Goal: Task Accomplishment & Management: Manage account settings

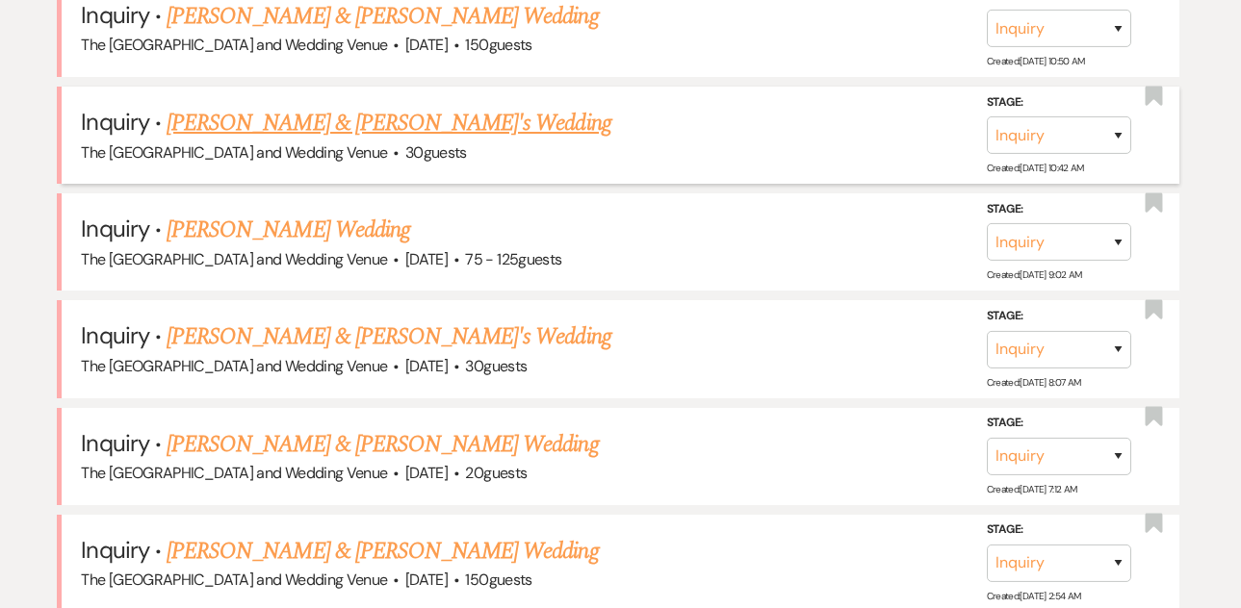
scroll to position [960, 0]
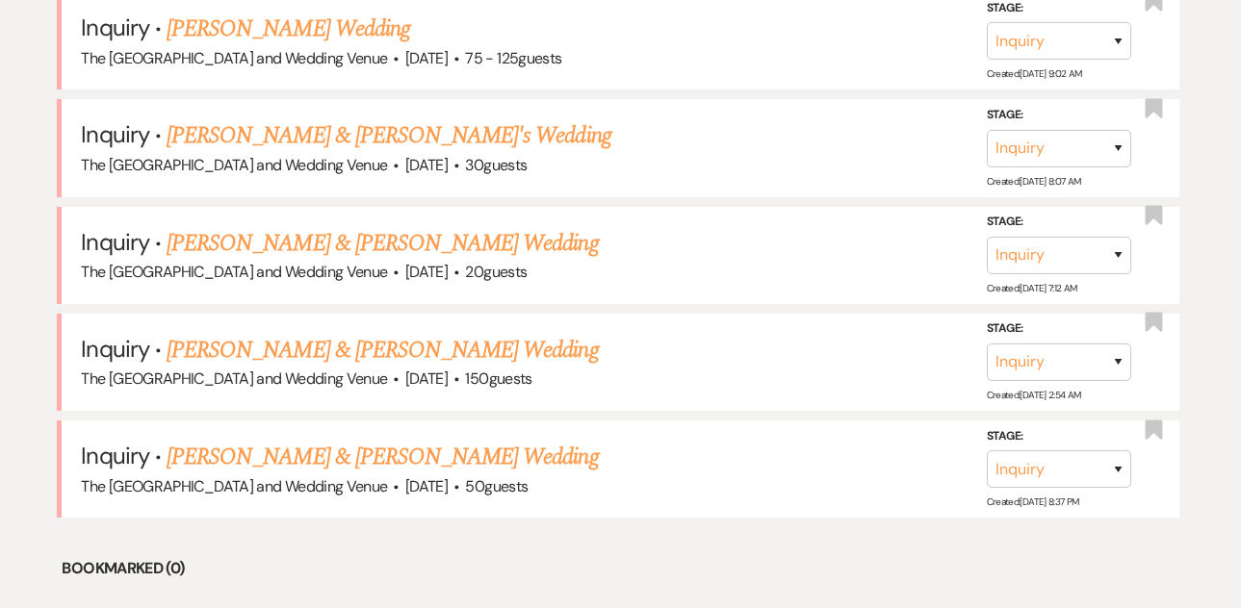
scroll to position [1188, 0]
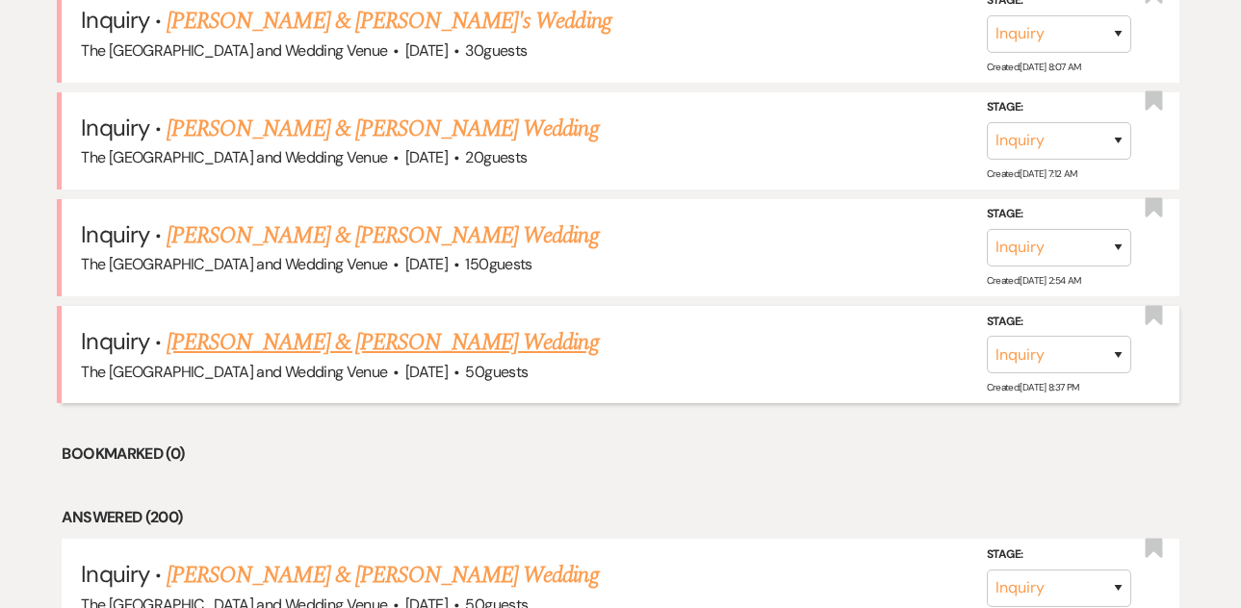
click at [394, 348] on link "[PERSON_NAME] & [PERSON_NAME] Wedding" at bounding box center [382, 342] width 431 height 35
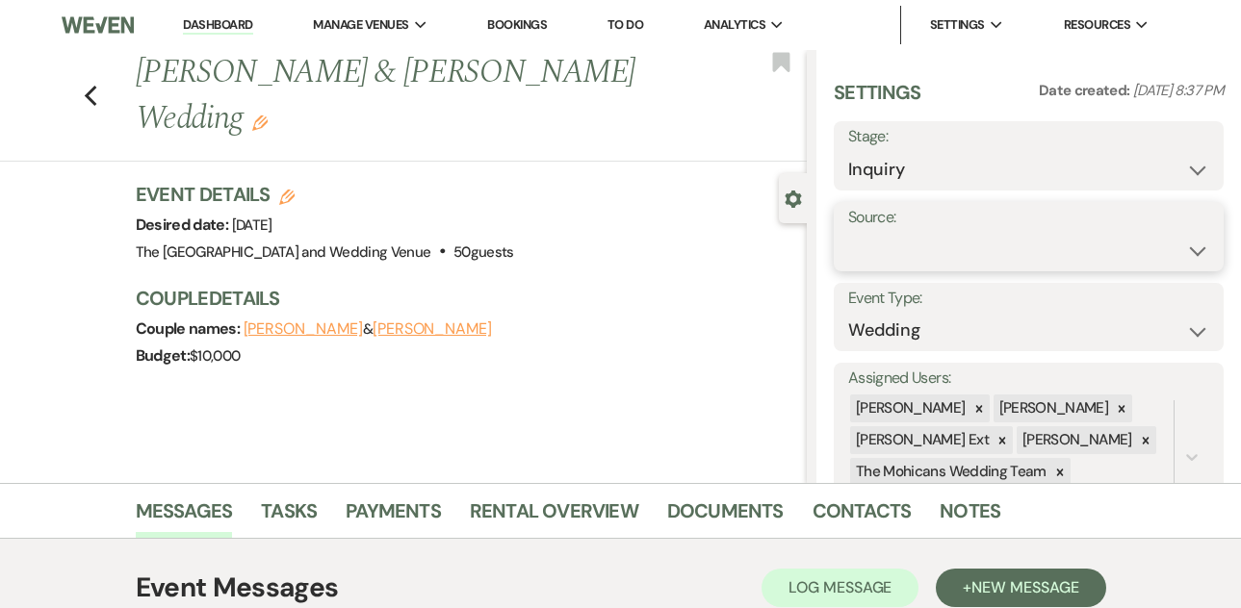
click at [893, 252] on select "Weven Venue Website Instagram Facebook Pinterest Google The Knot Wedding Wire H…" at bounding box center [1028, 251] width 361 height 38
select select "5"
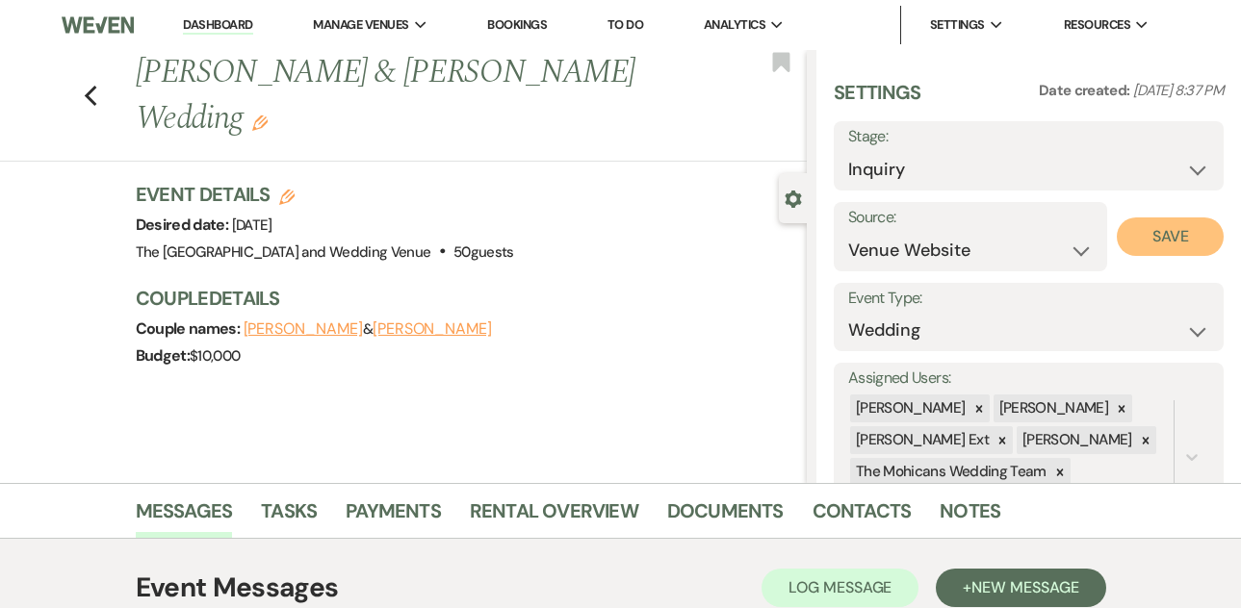
click at [1143, 245] on button "Save" at bounding box center [1170, 237] width 107 height 39
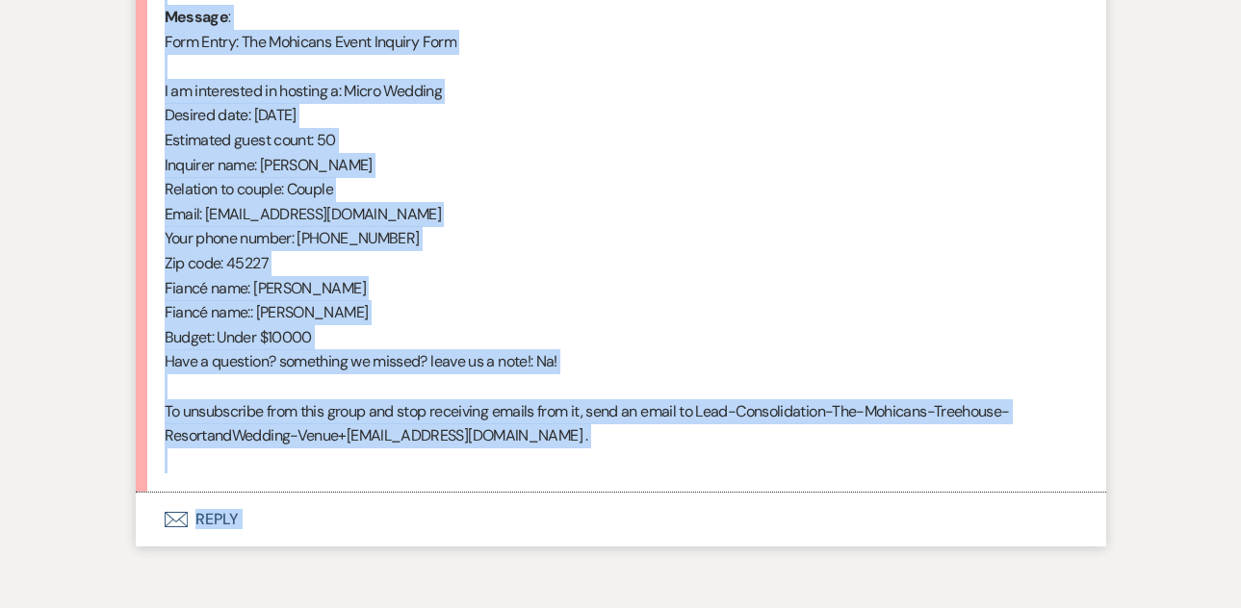
scroll to position [996, 0]
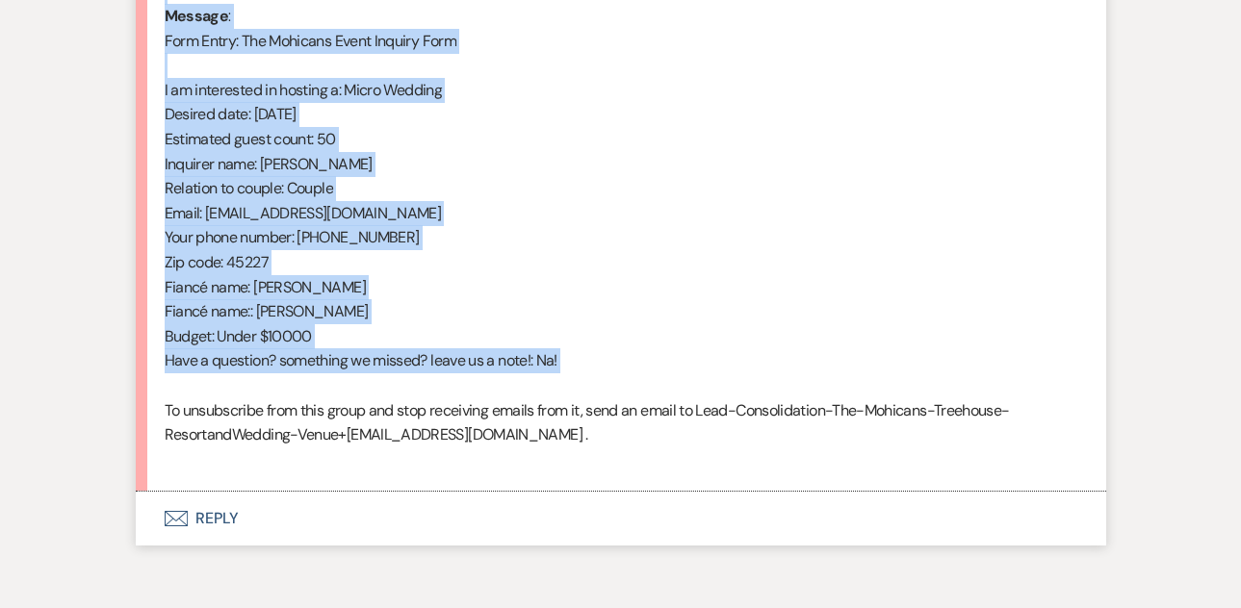
drag, startPoint x: 166, startPoint y: 187, endPoint x: 503, endPoint y: 396, distance: 396.4
click at [503, 396] on div "From : [PERSON_NAME] (Client) Event : [PERSON_NAME] & [PERSON_NAME] Event Desir…" at bounding box center [621, 139] width 913 height 665
copy div "From : [PERSON_NAME] (Client) Event : [PERSON_NAME] & [PERSON_NAME] Event Desir…"
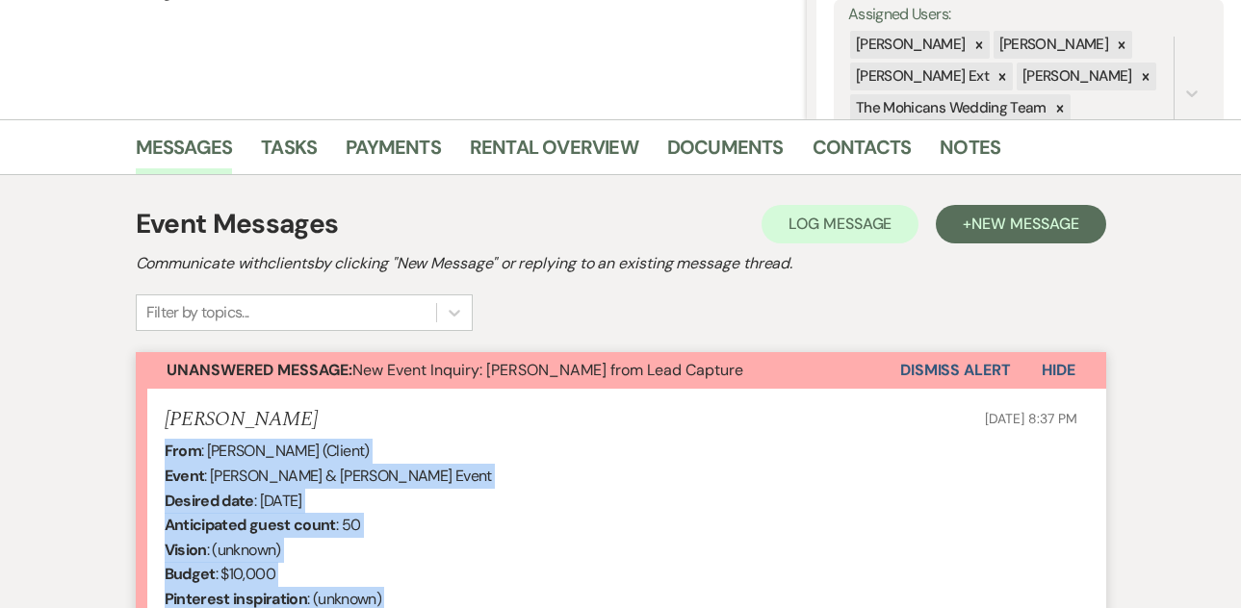
scroll to position [323, 0]
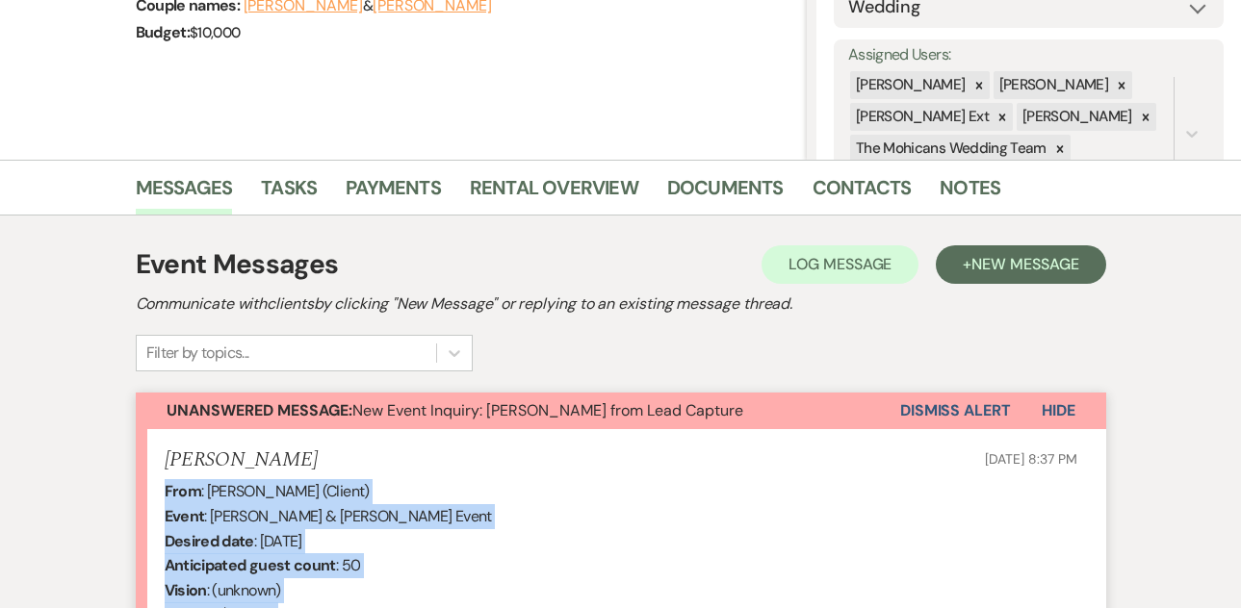
click at [925, 406] on button "Dismiss Alert" at bounding box center [955, 411] width 111 height 37
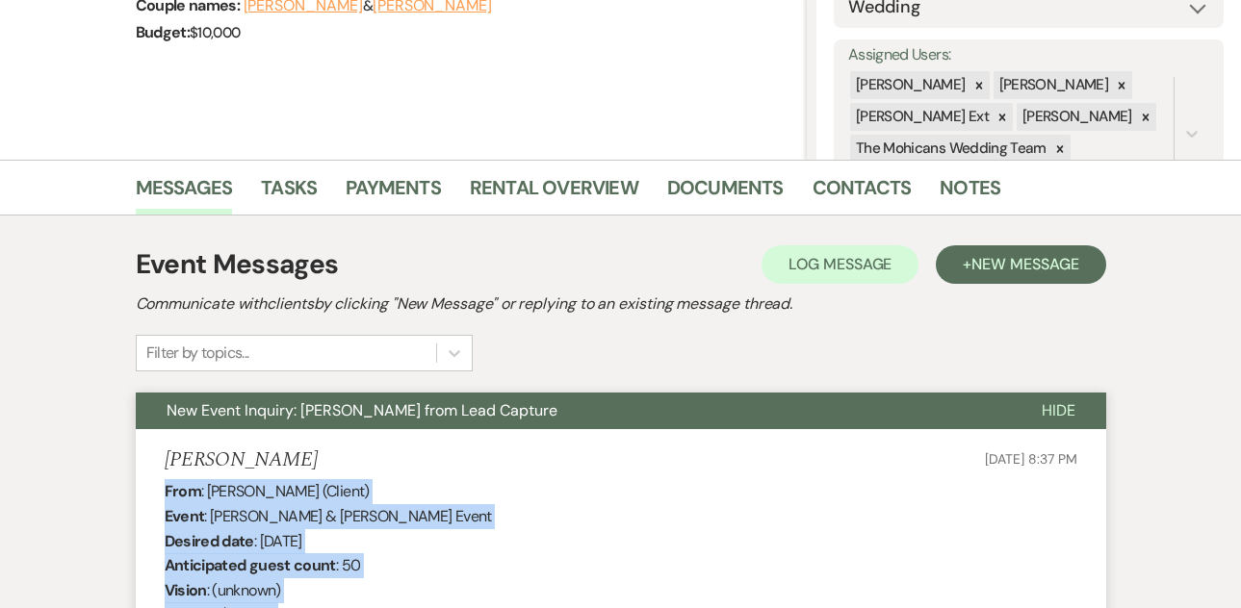
scroll to position [0, 0]
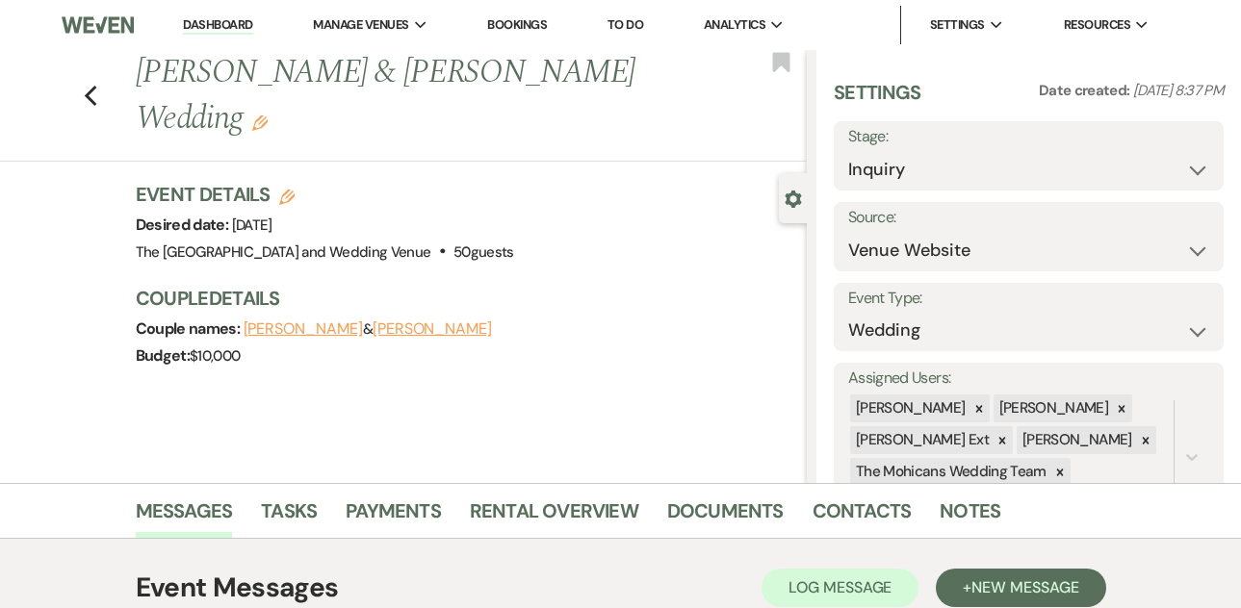
click at [225, 28] on link "Dashboard" at bounding box center [217, 25] width 69 height 18
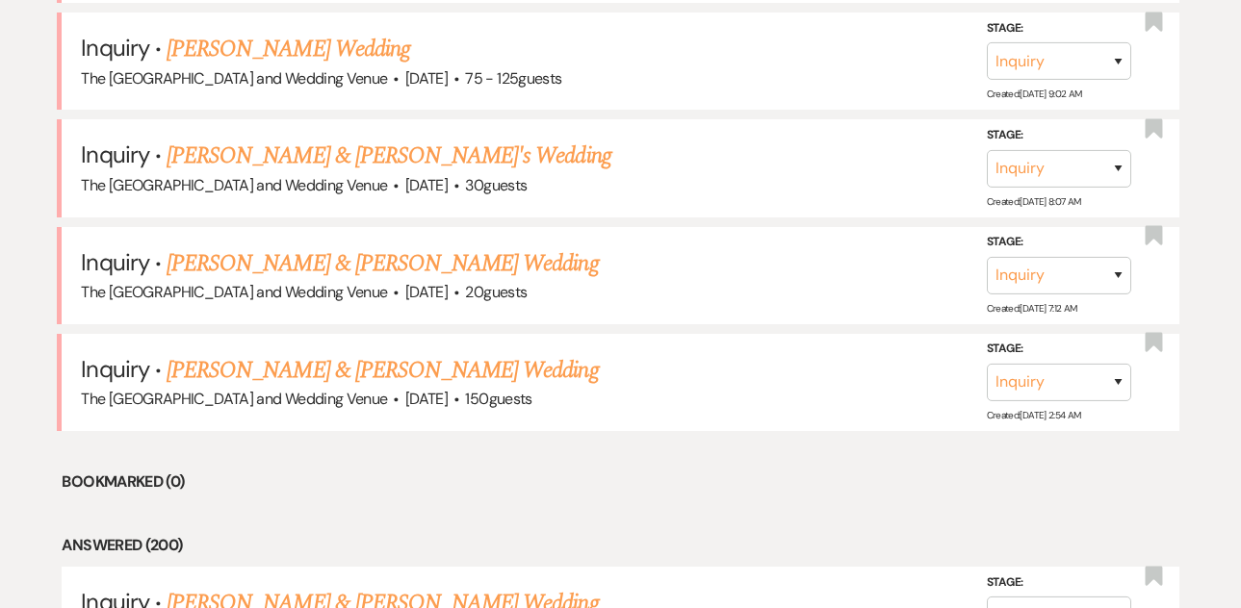
scroll to position [1087, 0]
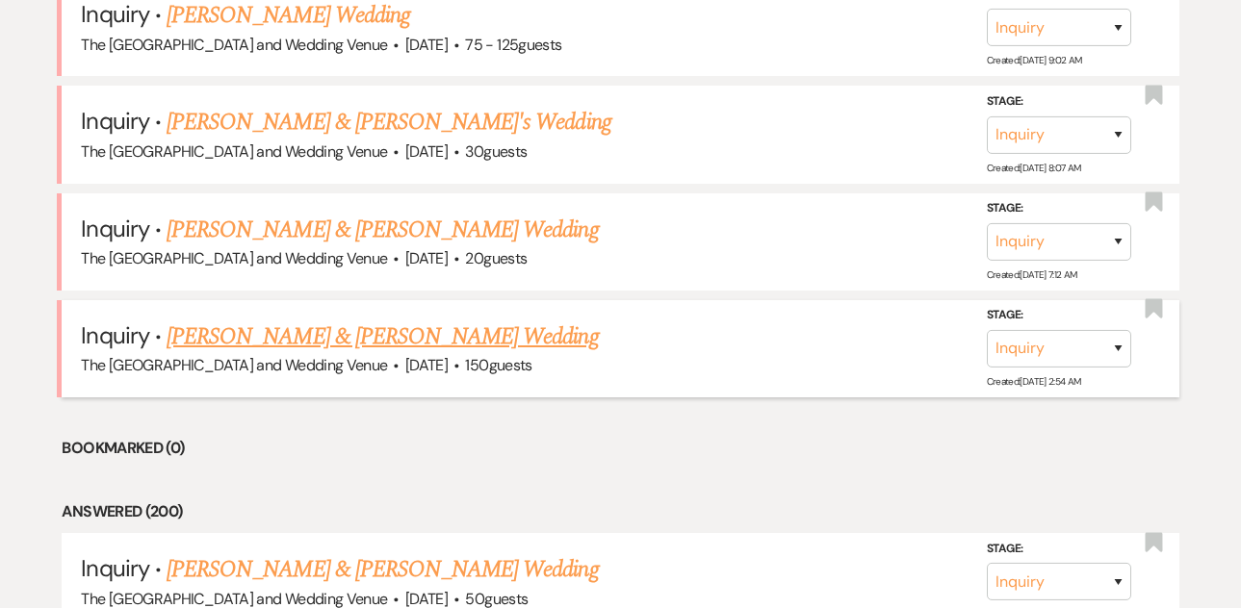
click at [374, 336] on link "[PERSON_NAME] & [PERSON_NAME] Wedding" at bounding box center [382, 337] width 431 height 35
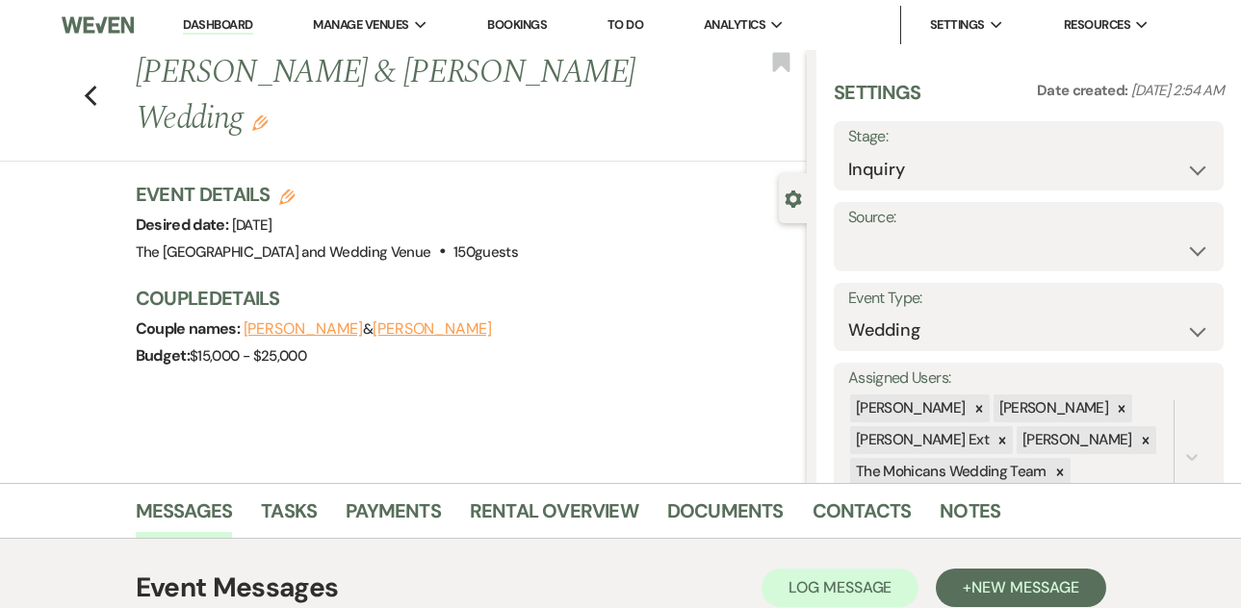
click at [915, 230] on label "Source:" at bounding box center [1028, 218] width 361 height 28
click at [916, 243] on select "Weven Venue Website Instagram Facebook Pinterest Google The Knot Wedding Wire H…" at bounding box center [1028, 251] width 361 height 38
select select "5"
click at [1122, 250] on button "Save" at bounding box center [1170, 237] width 107 height 39
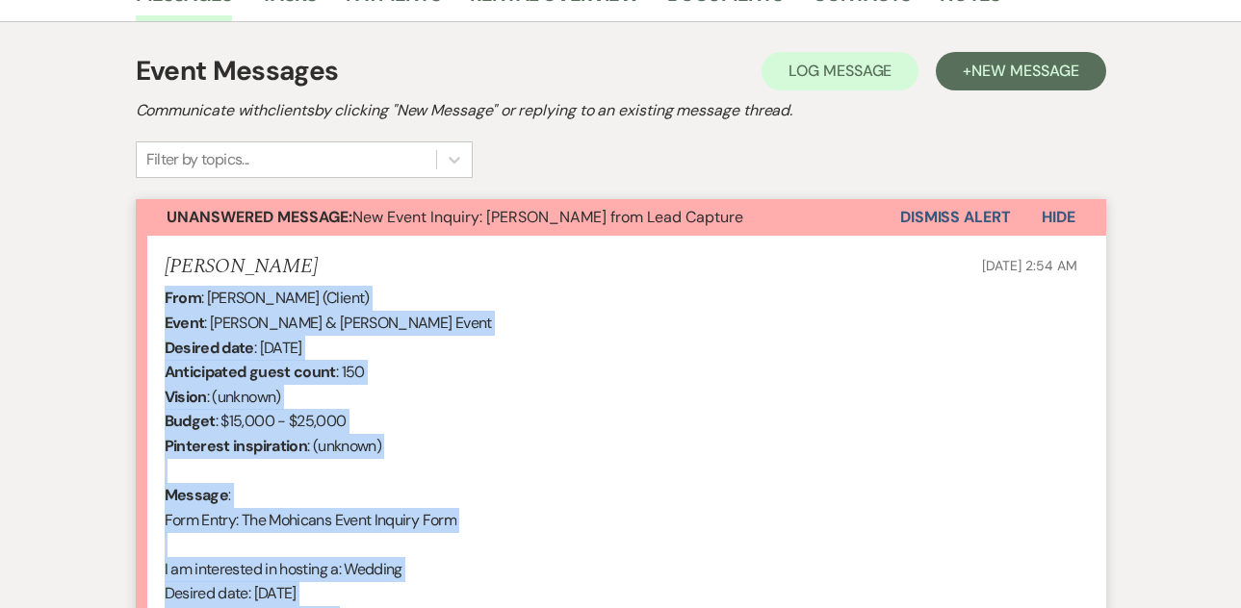
scroll to position [1112, 0]
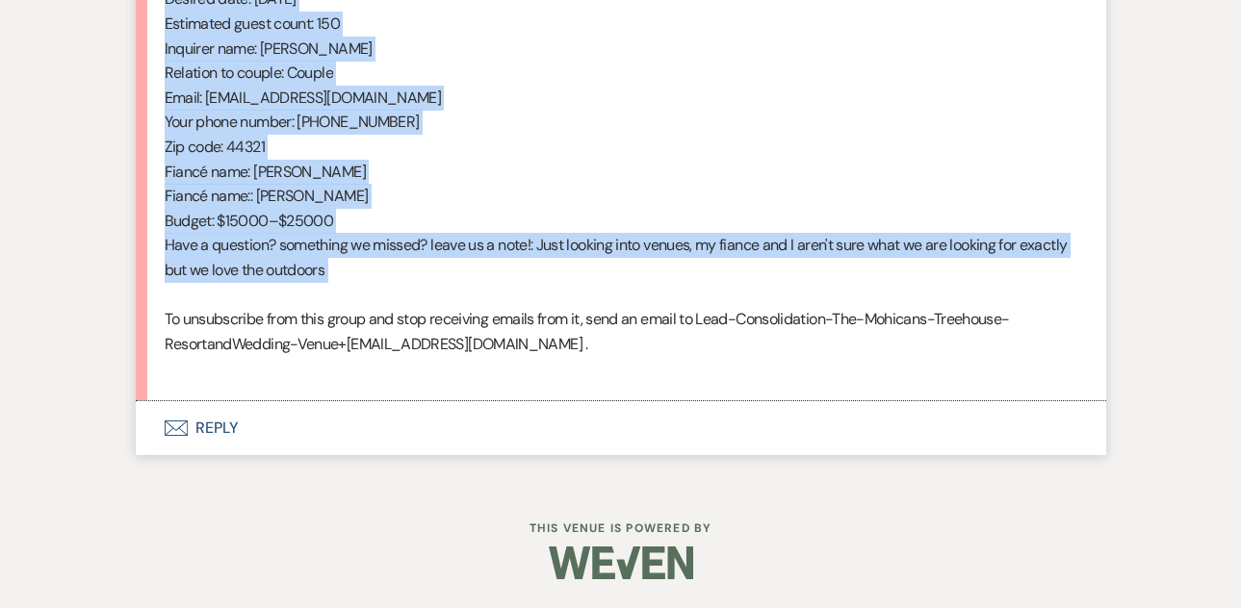
drag, startPoint x: 162, startPoint y: 295, endPoint x: 420, endPoint y: 293, distance: 258.0
click at [420, 293] on li "[PERSON_NAME] [DATE] 2:54 AM From : [PERSON_NAME] (Client) Event : [PERSON_NAME…" at bounding box center [621, 21] width 970 height 760
copy div "From : [PERSON_NAME] (Client) Event : [PERSON_NAME] & [PERSON_NAME] Event Desir…"
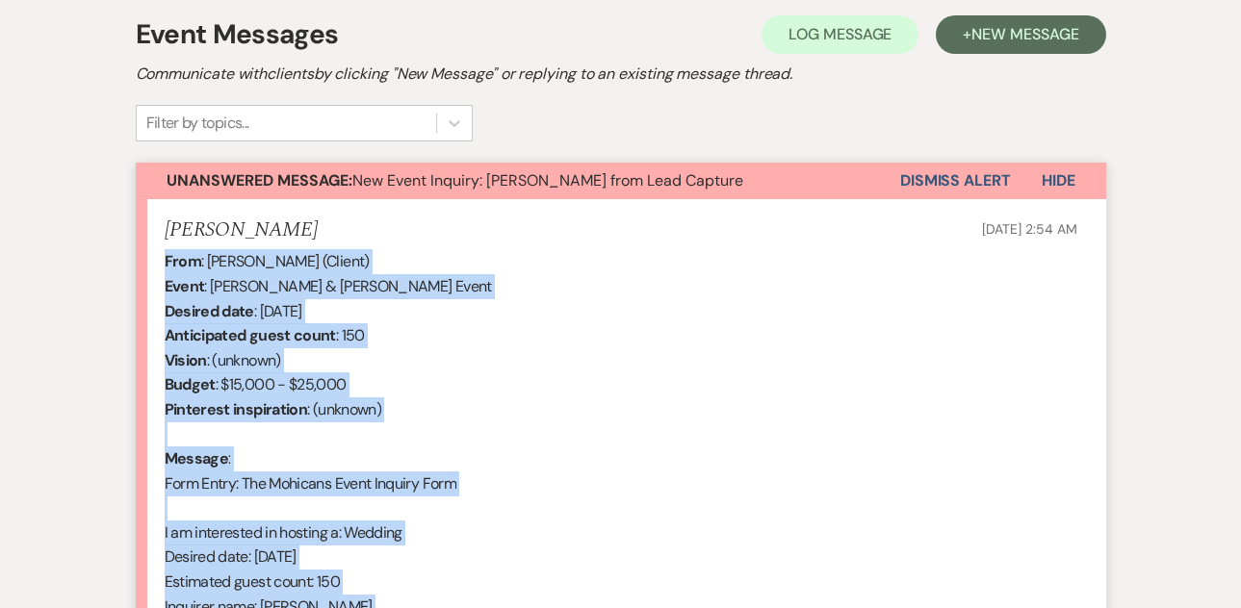
scroll to position [555, 0]
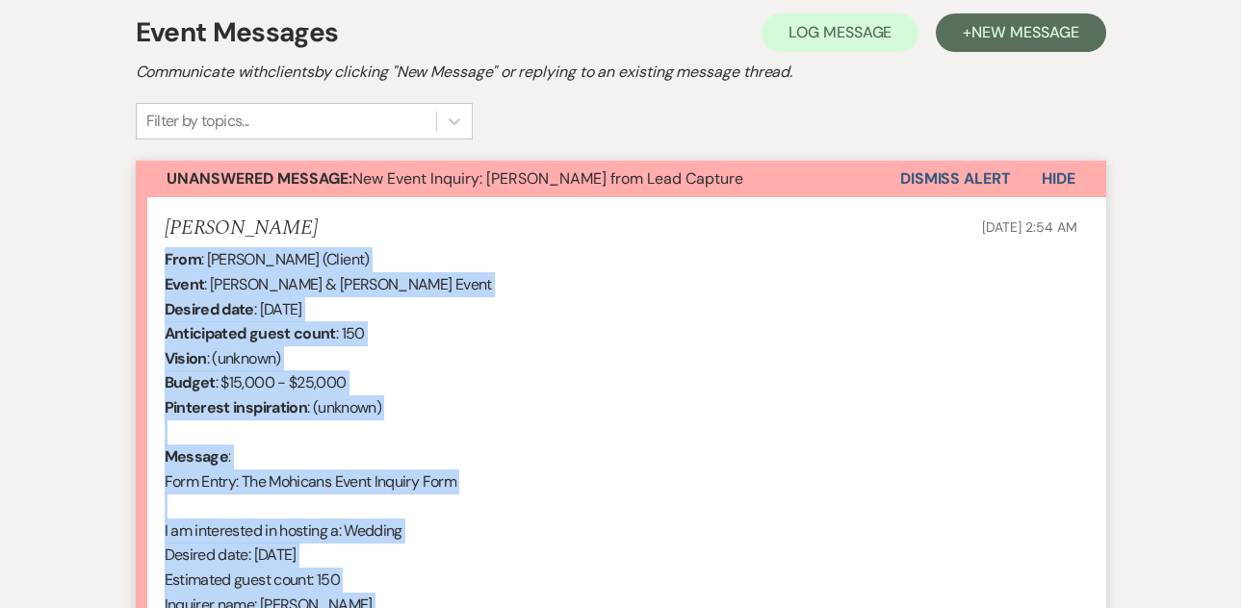
click at [959, 180] on button "Dismiss Alert" at bounding box center [955, 179] width 111 height 37
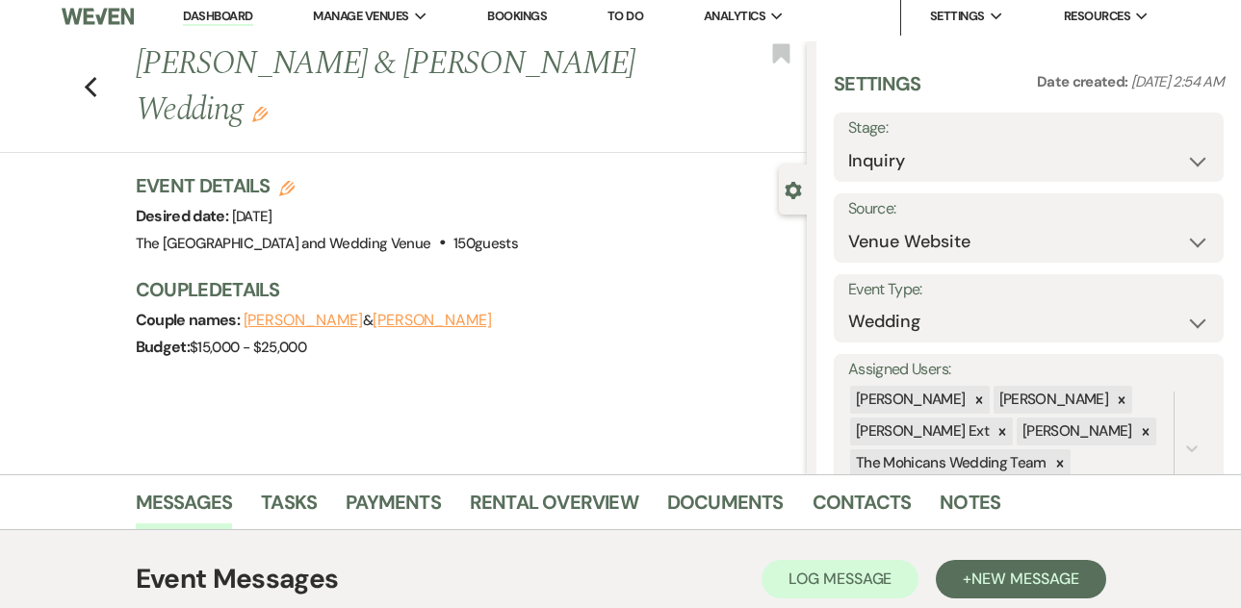
scroll to position [0, 0]
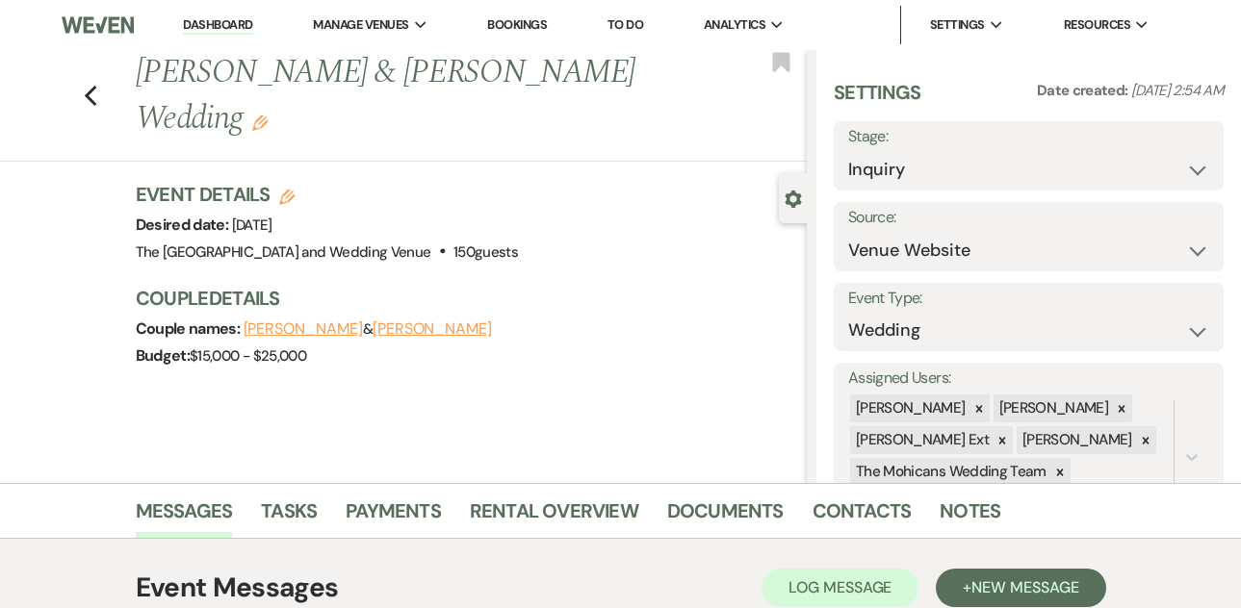
click at [226, 23] on link "Dashboard" at bounding box center [217, 25] width 69 height 18
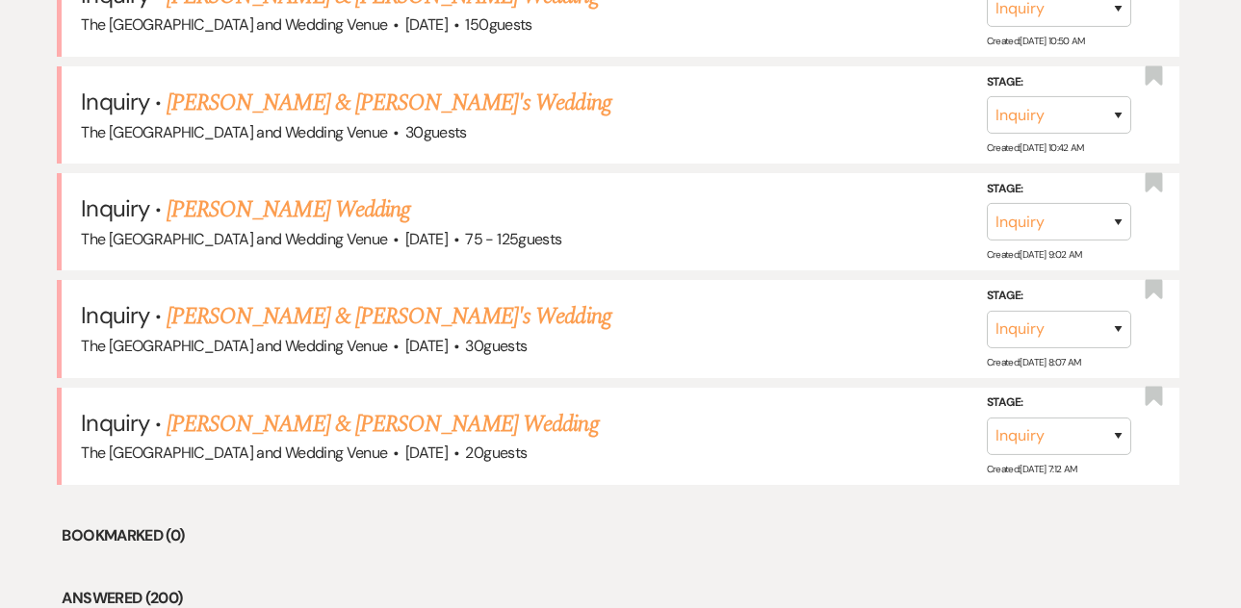
scroll to position [893, 0]
click at [445, 424] on link "[PERSON_NAME] & [PERSON_NAME] Wedding" at bounding box center [382, 423] width 431 height 35
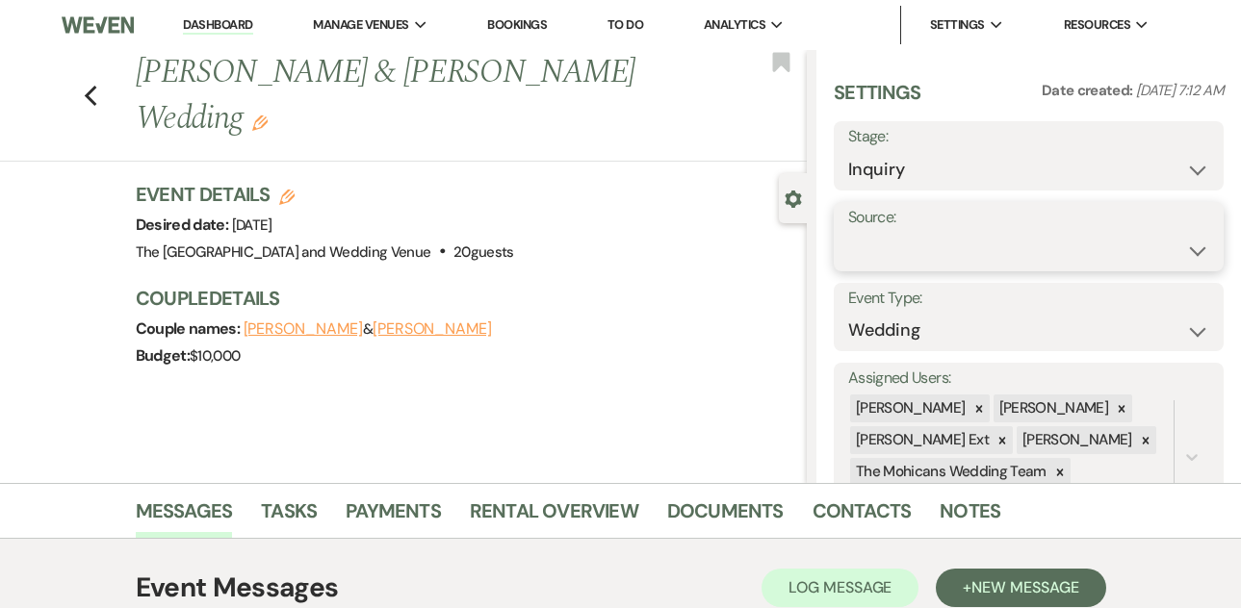
click at [941, 242] on select "Weven Venue Website Instagram Facebook Pinterest Google The Knot Wedding Wire H…" at bounding box center [1028, 251] width 361 height 38
select select "5"
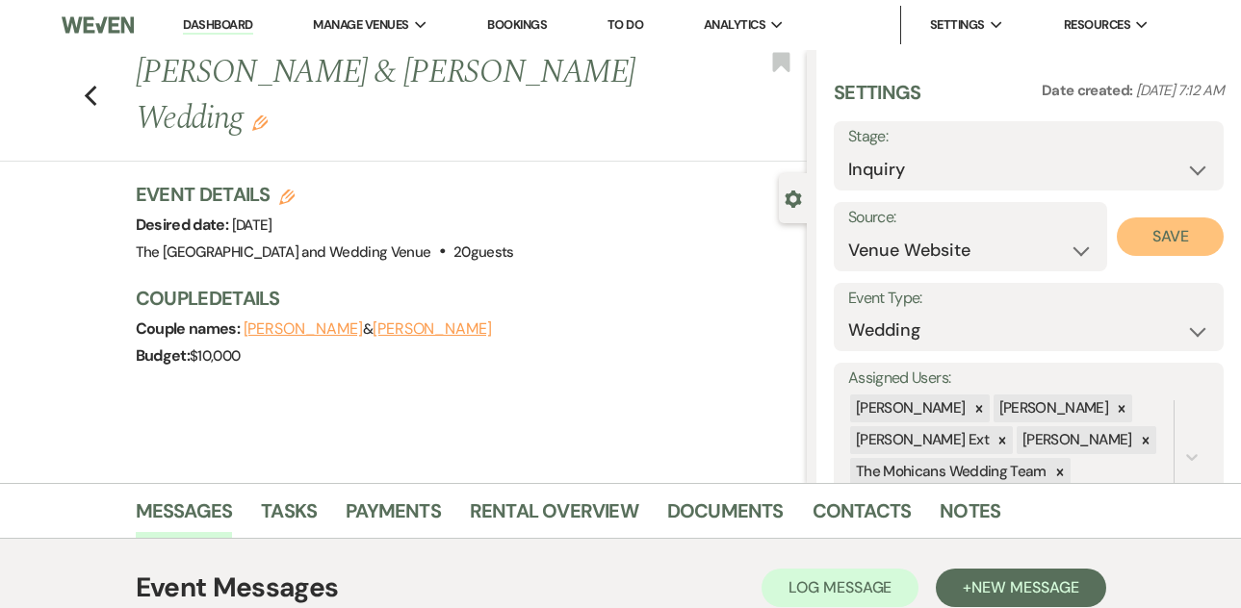
click at [1144, 243] on button "Save" at bounding box center [1170, 237] width 107 height 39
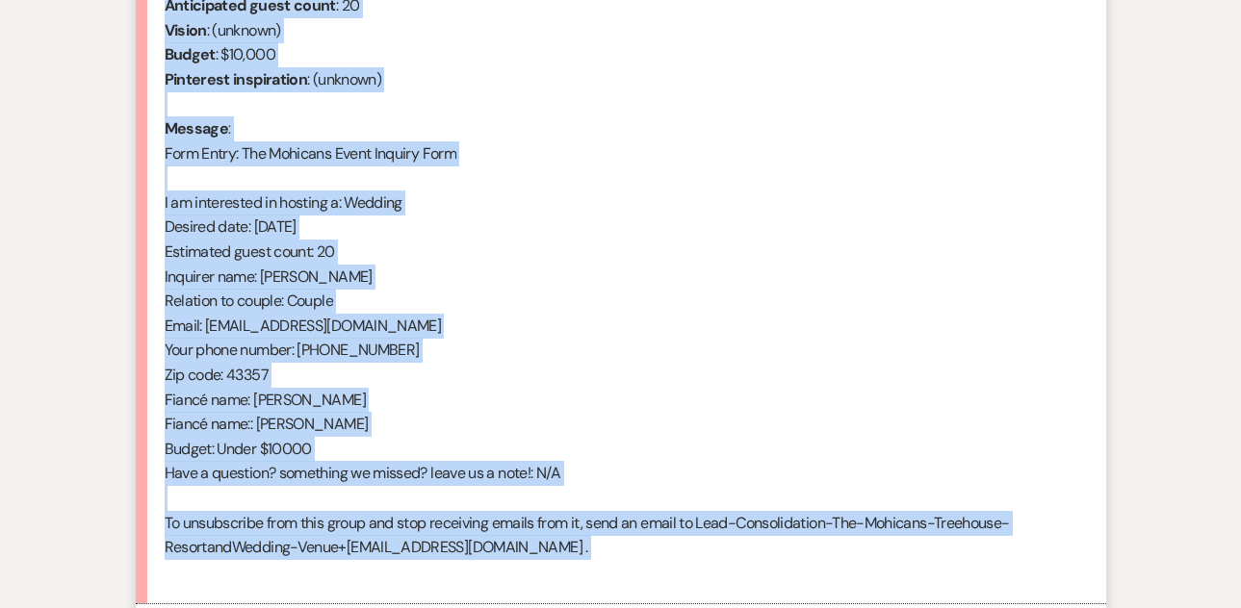
scroll to position [892, 0]
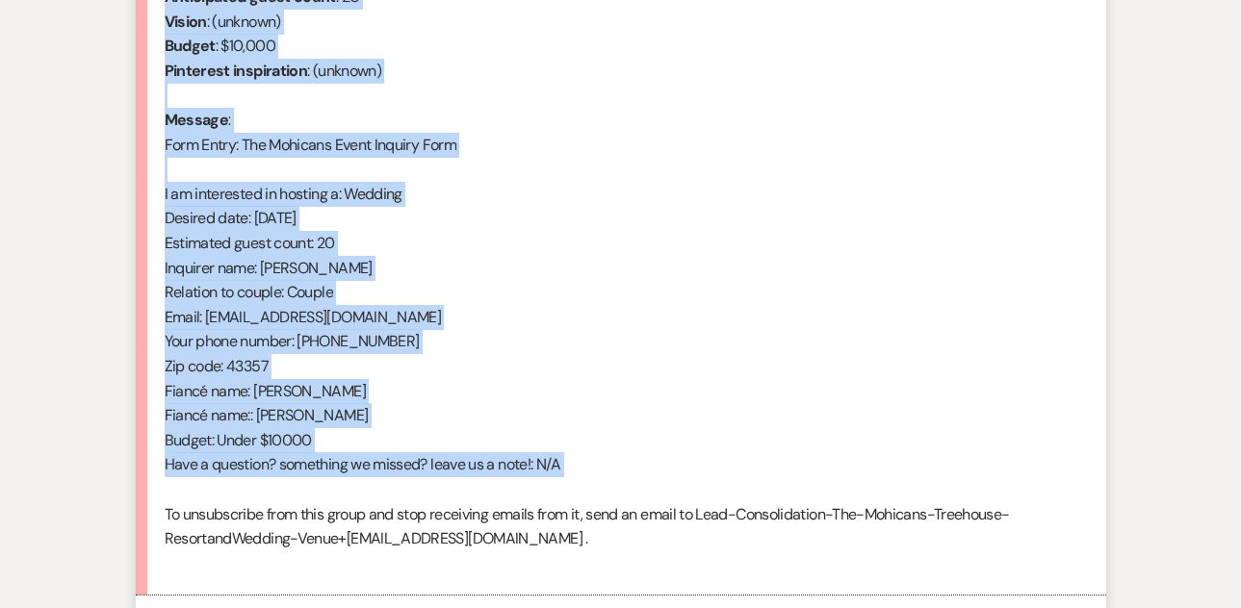
drag, startPoint x: 167, startPoint y: 55, endPoint x: 479, endPoint y: 501, distance: 544.6
click at [479, 501] on div "From : [PERSON_NAME] (Client) Event : [PERSON_NAME] & [PERSON_NAME] Event Desir…" at bounding box center [621, 242] width 913 height 665
copy div "From : [PERSON_NAME] (Client) Event : [PERSON_NAME] & [PERSON_NAME] Event Desir…"
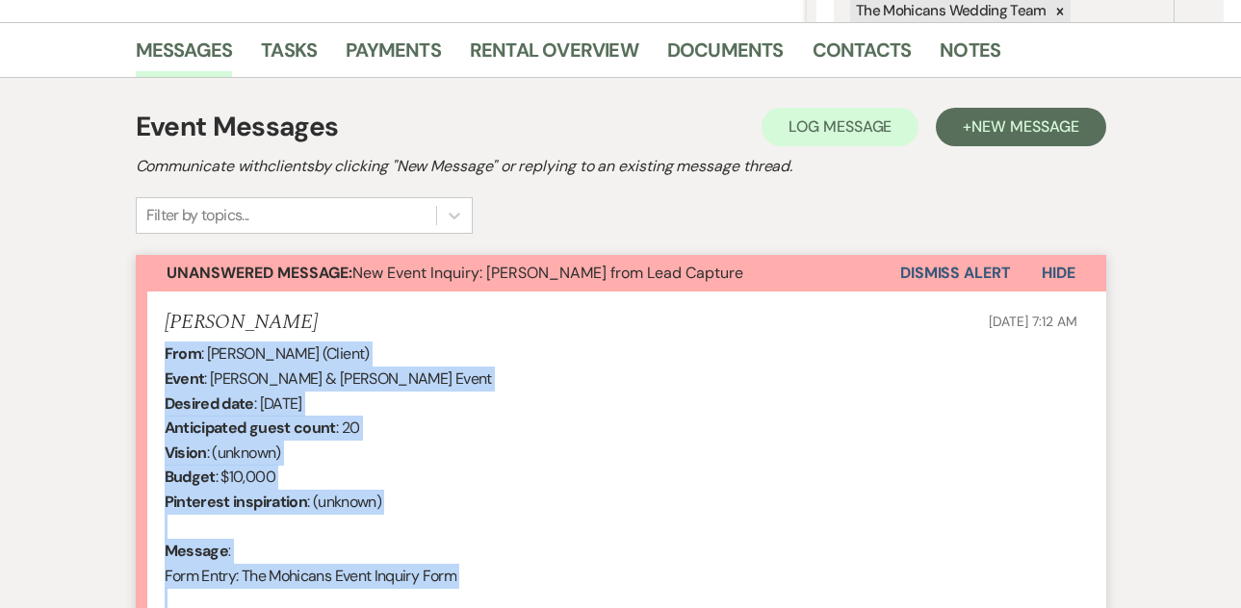
scroll to position [431, 0]
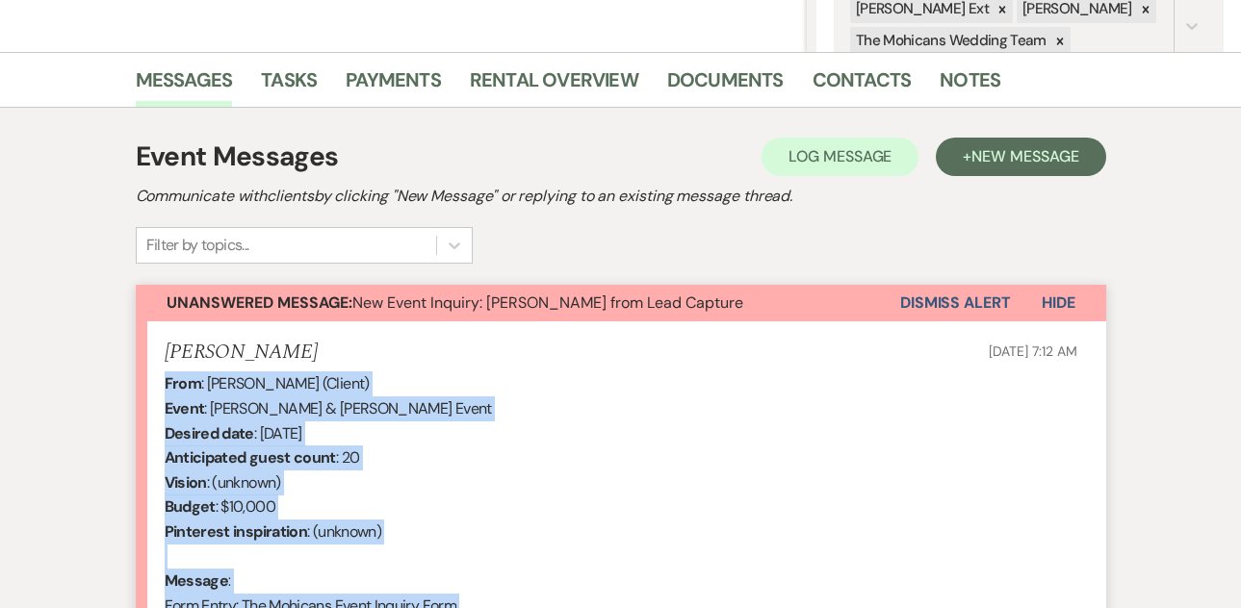
click at [931, 302] on button "Dismiss Alert" at bounding box center [955, 303] width 111 height 37
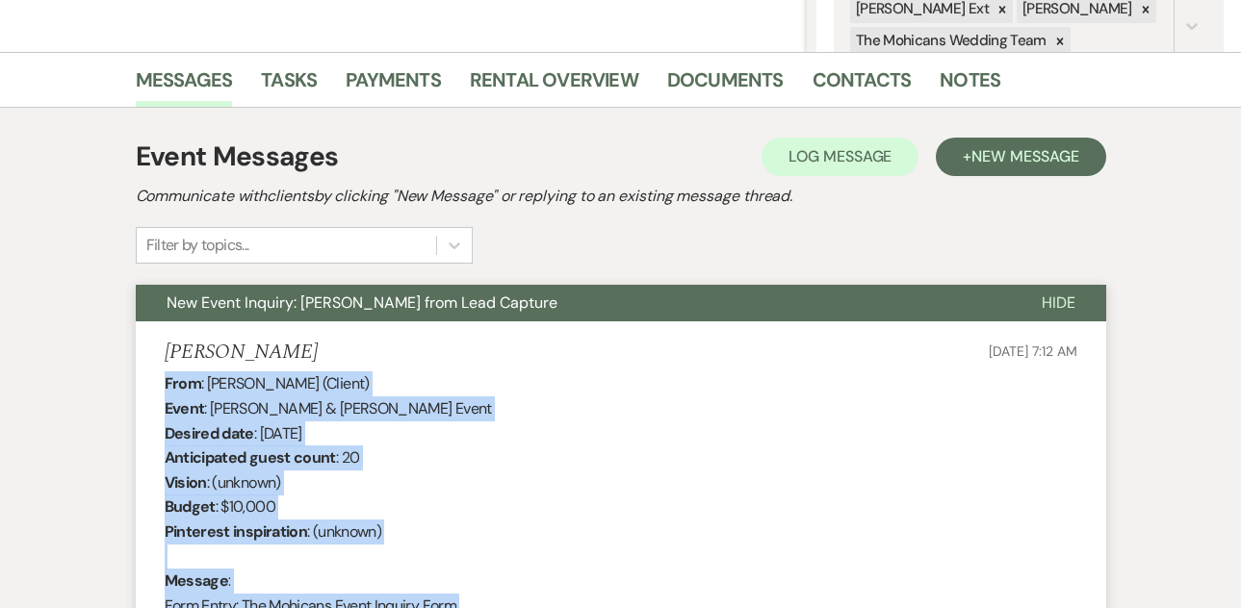
scroll to position [0, 0]
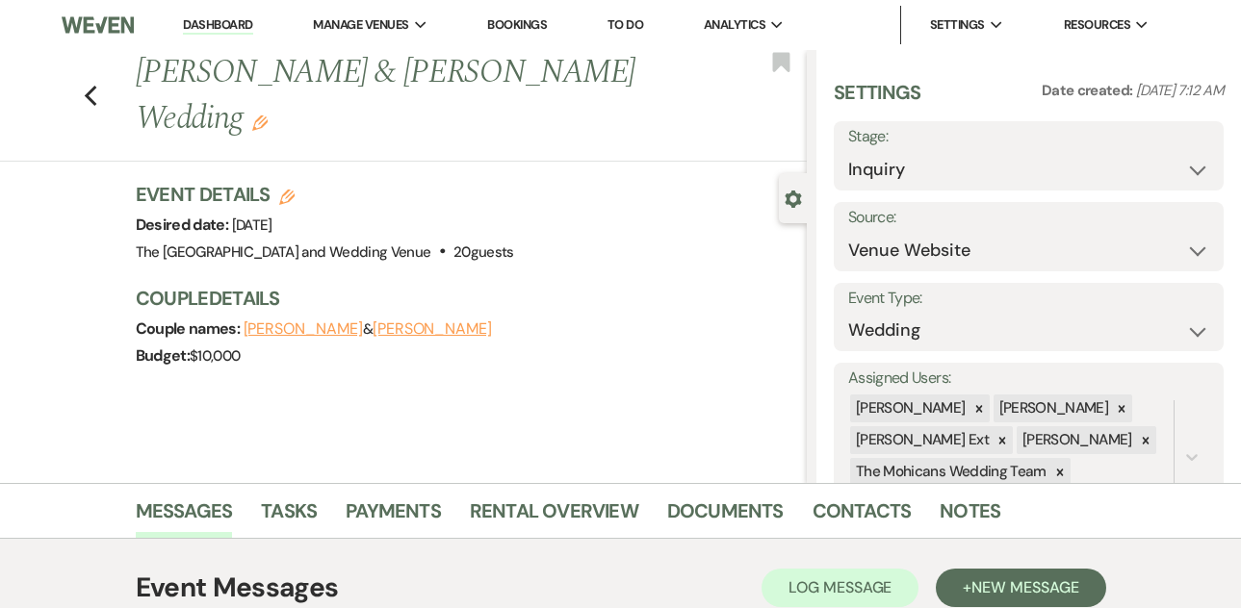
click at [212, 24] on link "Dashboard" at bounding box center [217, 25] width 69 height 18
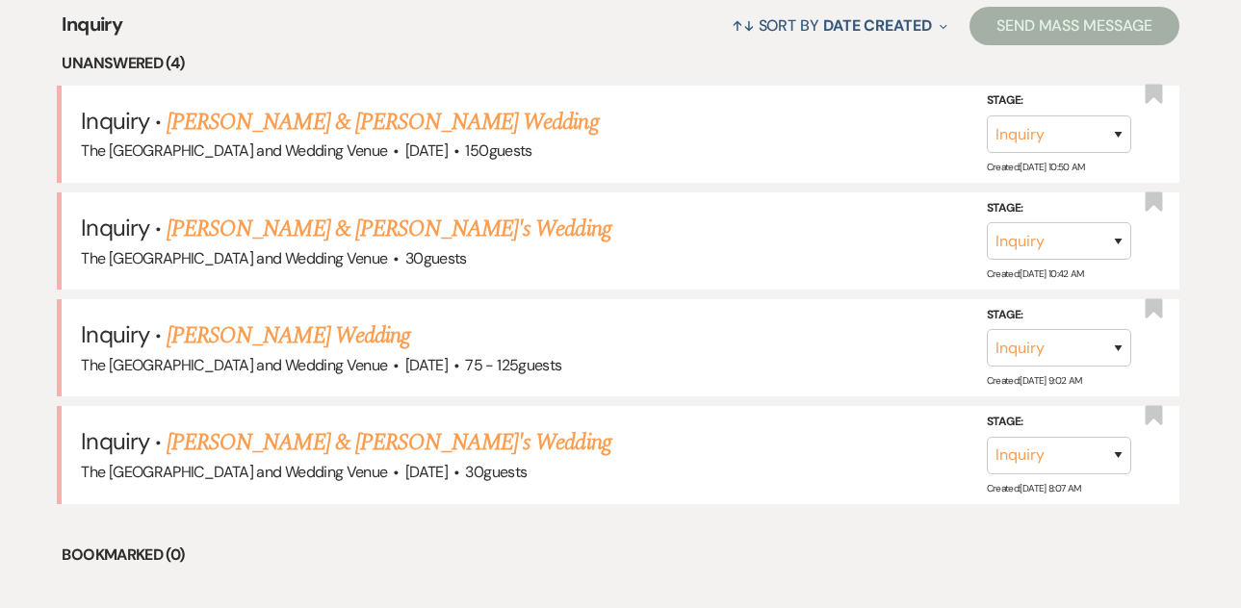
scroll to position [769, 0]
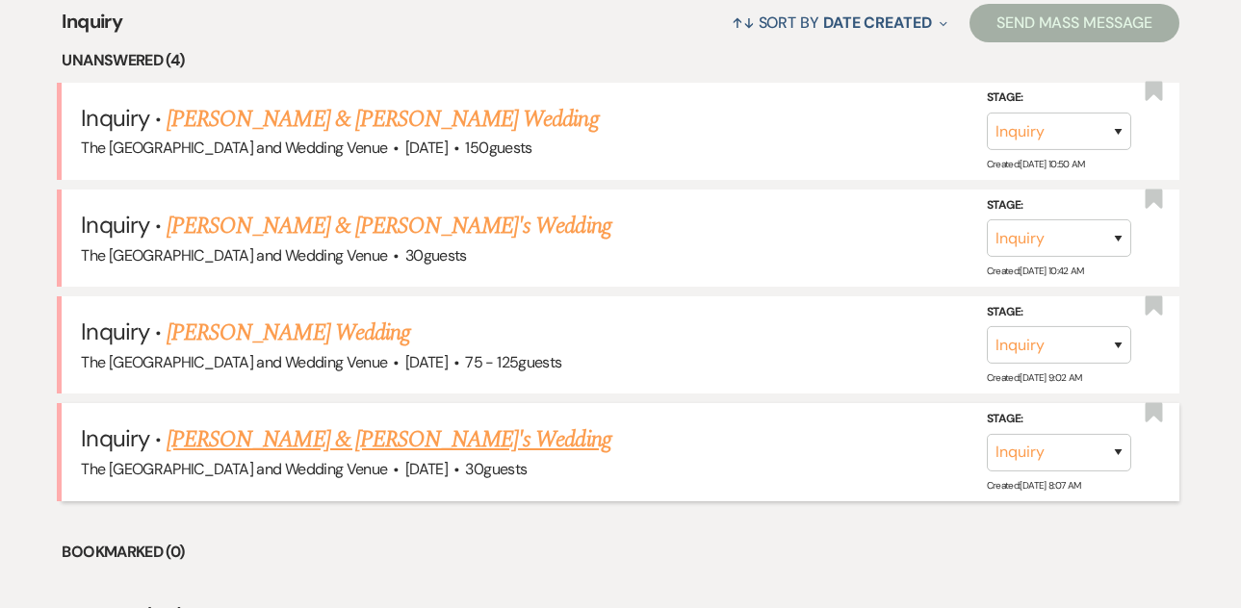
click at [363, 436] on link "[PERSON_NAME] & [PERSON_NAME]'s Wedding" at bounding box center [389, 440] width 445 height 35
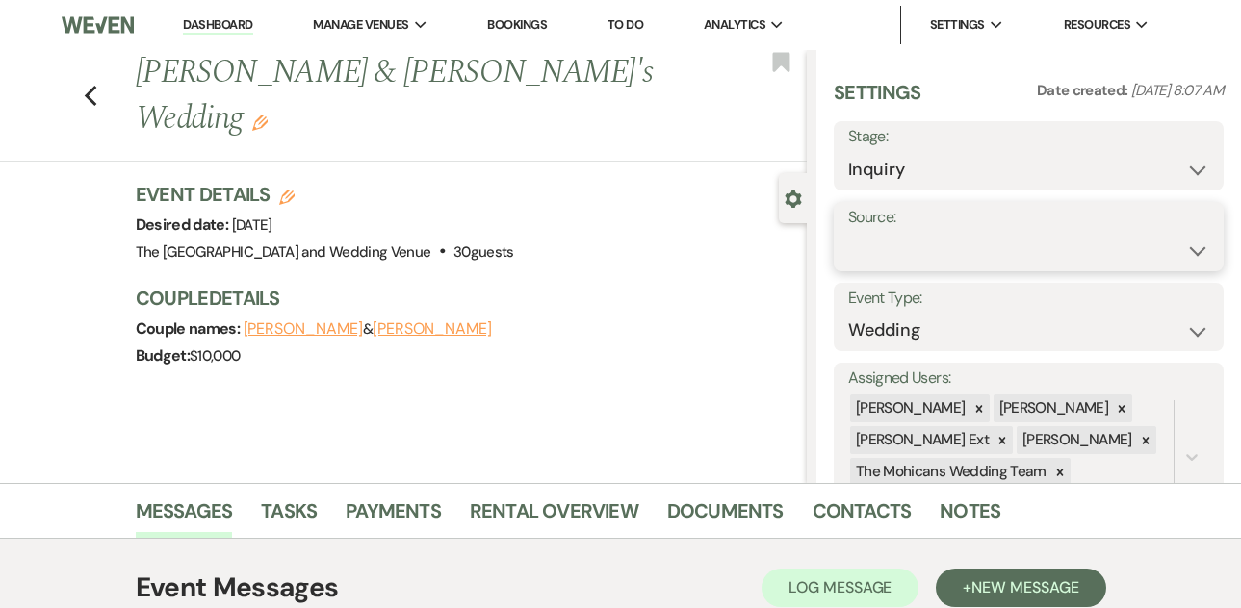
click at [1014, 250] on select "Weven Venue Website Instagram Facebook Pinterest Google The Knot Wedding Wire H…" at bounding box center [1028, 251] width 361 height 38
select select "5"
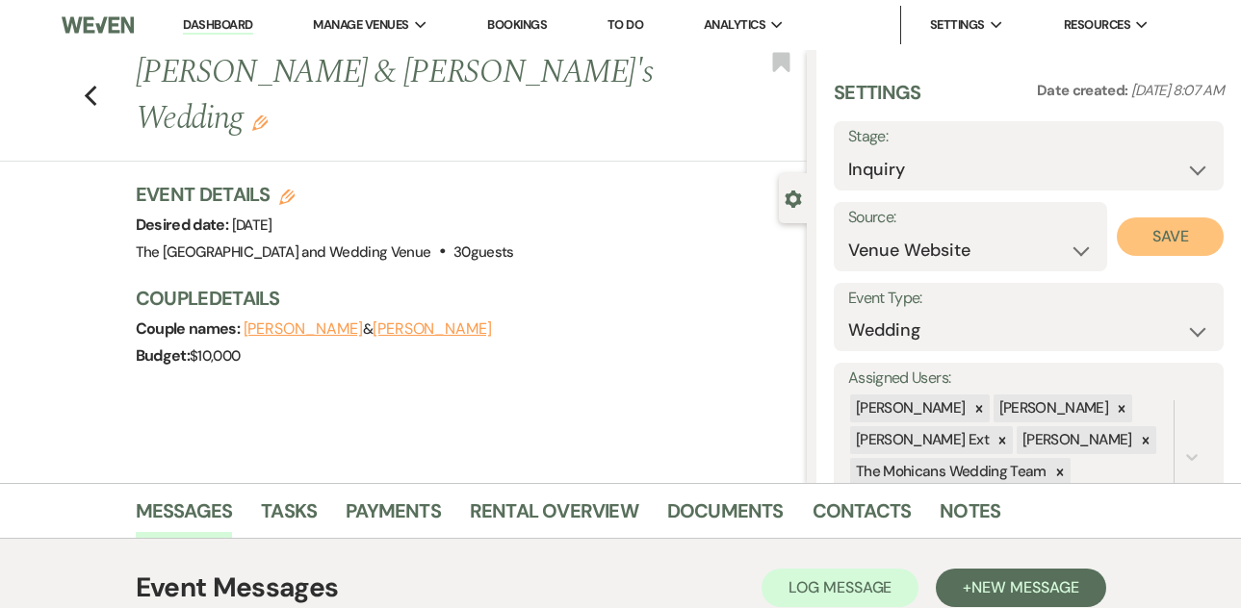
click at [1150, 233] on button "Save" at bounding box center [1170, 237] width 107 height 39
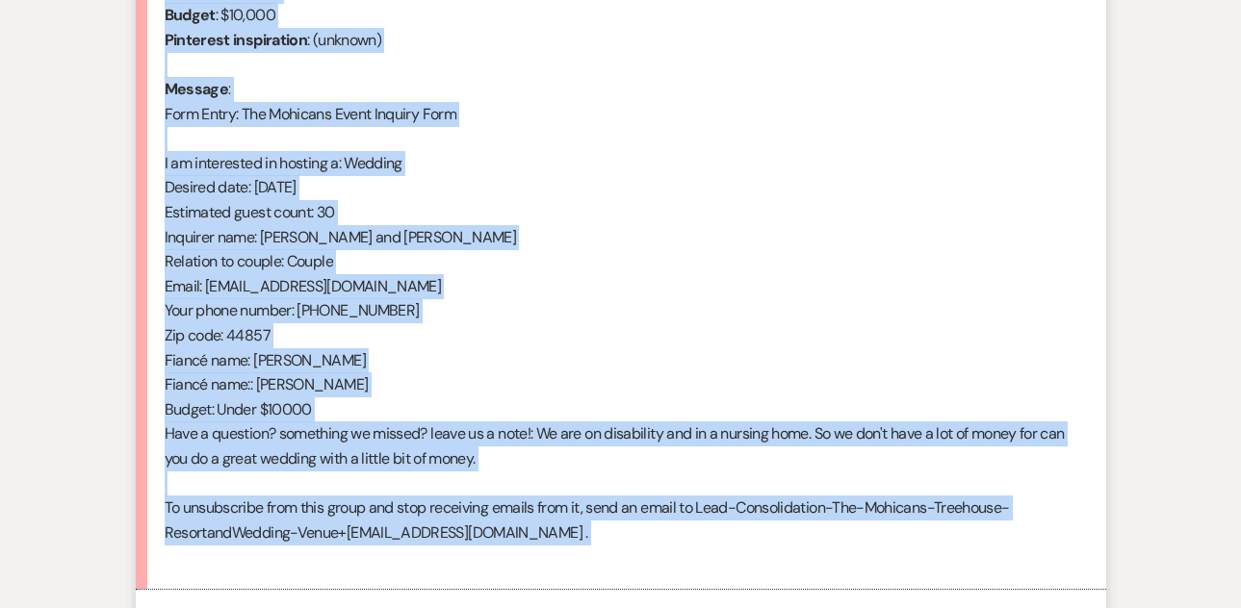
scroll to position [931, 0]
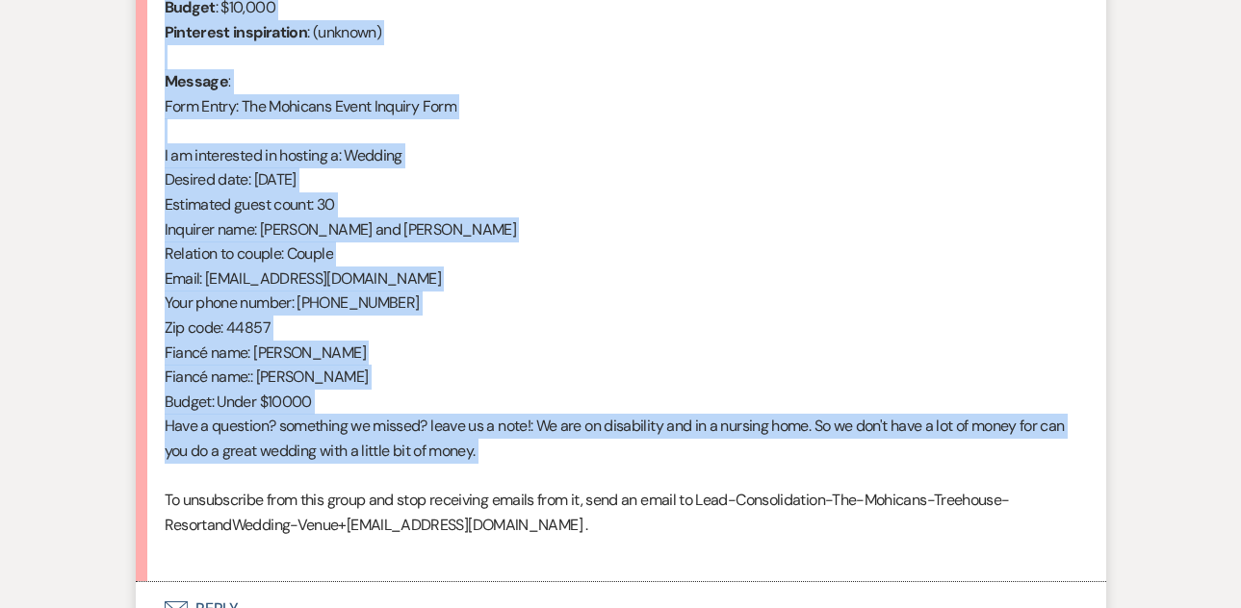
drag, startPoint x: 167, startPoint y: 170, endPoint x: 434, endPoint y: 465, distance: 398.0
click at [434, 465] on div "From : [PERSON_NAME] (Client) Event : [PERSON_NAME] & [PERSON_NAME]'s Event Des…" at bounding box center [621, 217] width 913 height 690
copy div "From : [PERSON_NAME] (Client) Event : [PERSON_NAME] & [PERSON_NAME]'s Event Des…"
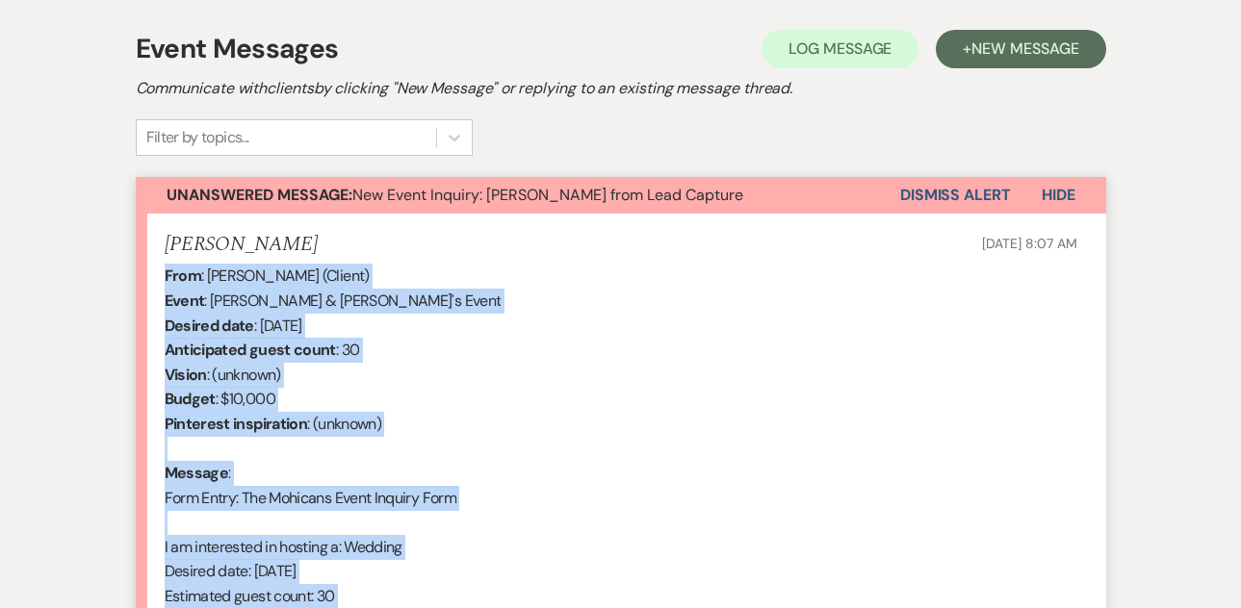
scroll to position [528, 0]
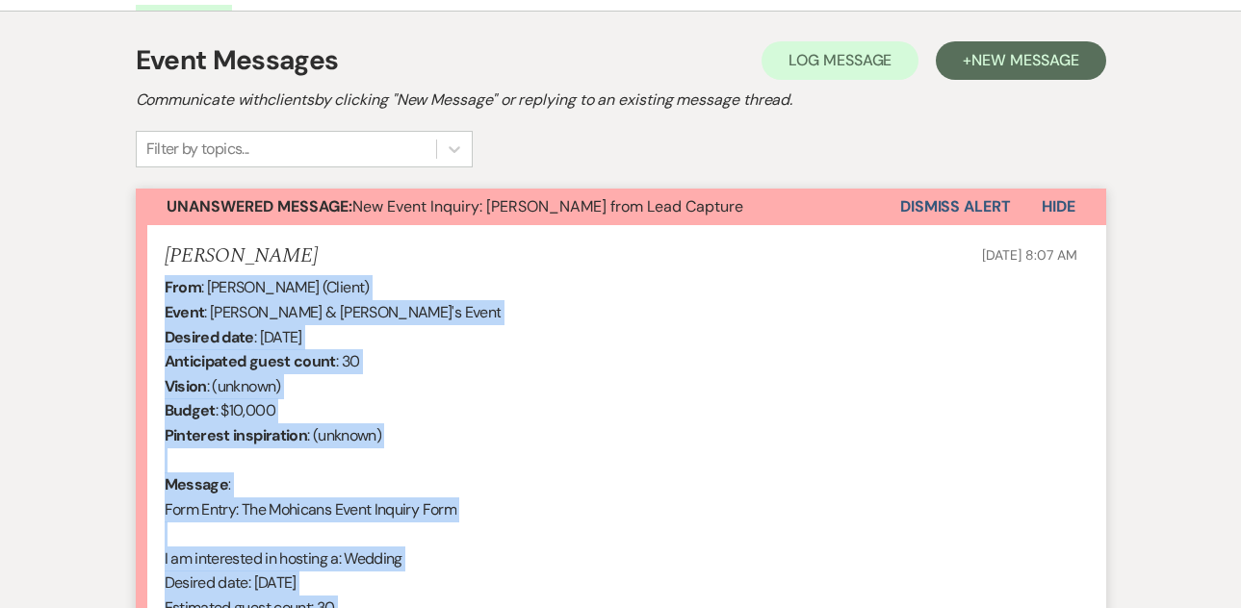
click at [947, 206] on button "Dismiss Alert" at bounding box center [955, 207] width 111 height 37
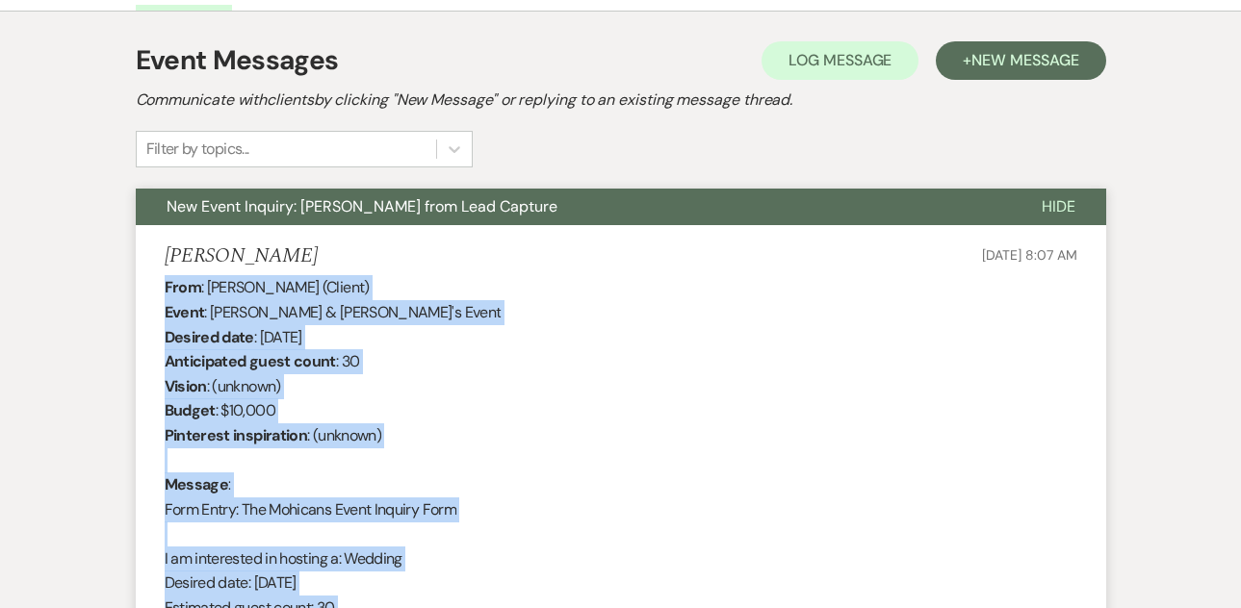
scroll to position [0, 0]
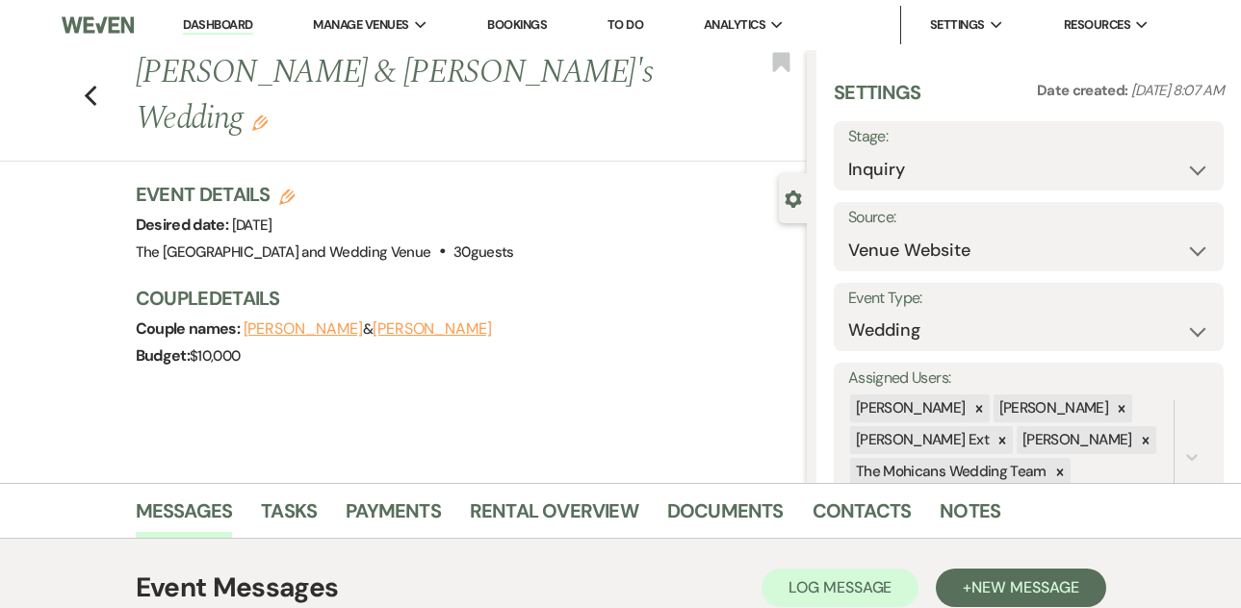
click at [220, 23] on link "Dashboard" at bounding box center [217, 25] width 69 height 18
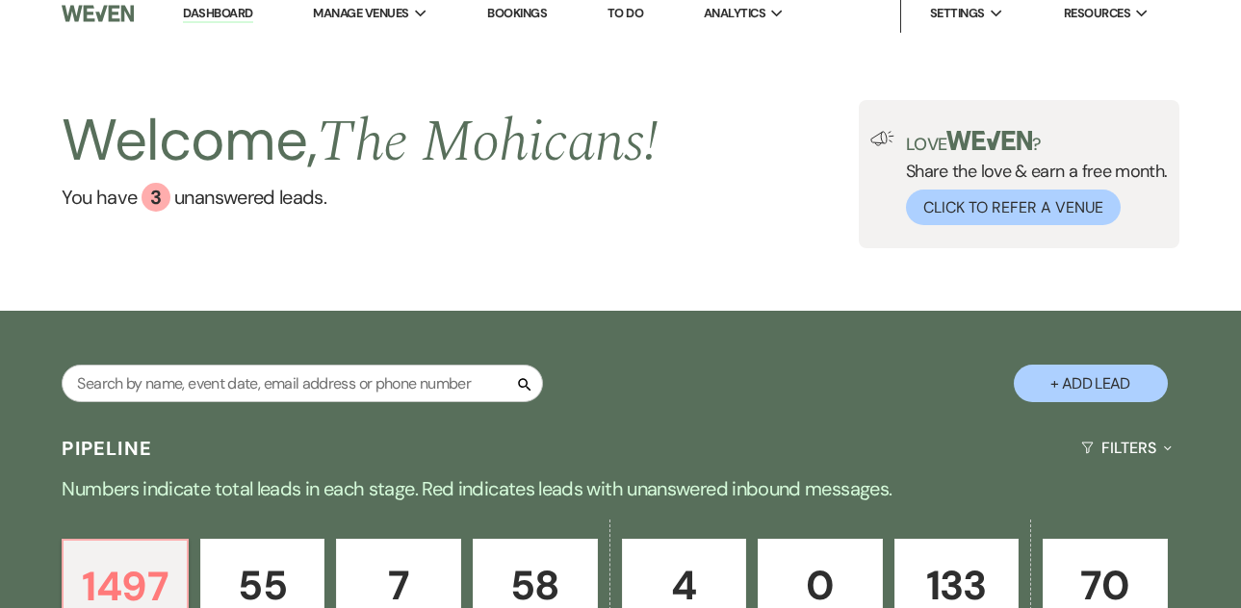
scroll to position [801, 0]
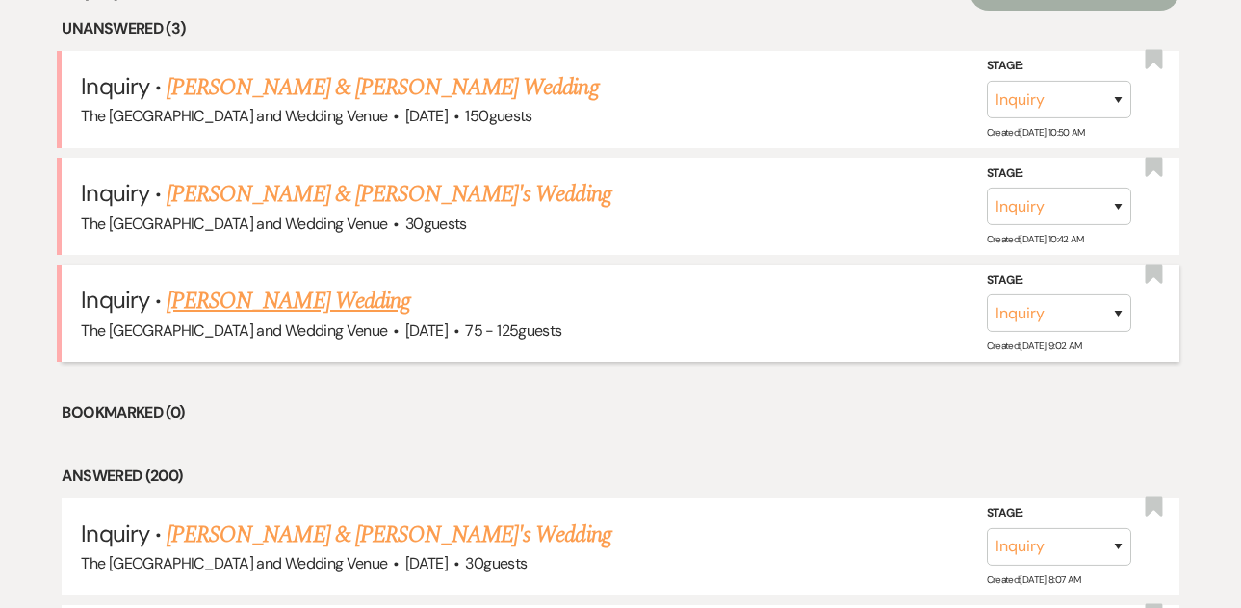
click at [314, 299] on link "[PERSON_NAME] Wedding" at bounding box center [289, 301] width 244 height 35
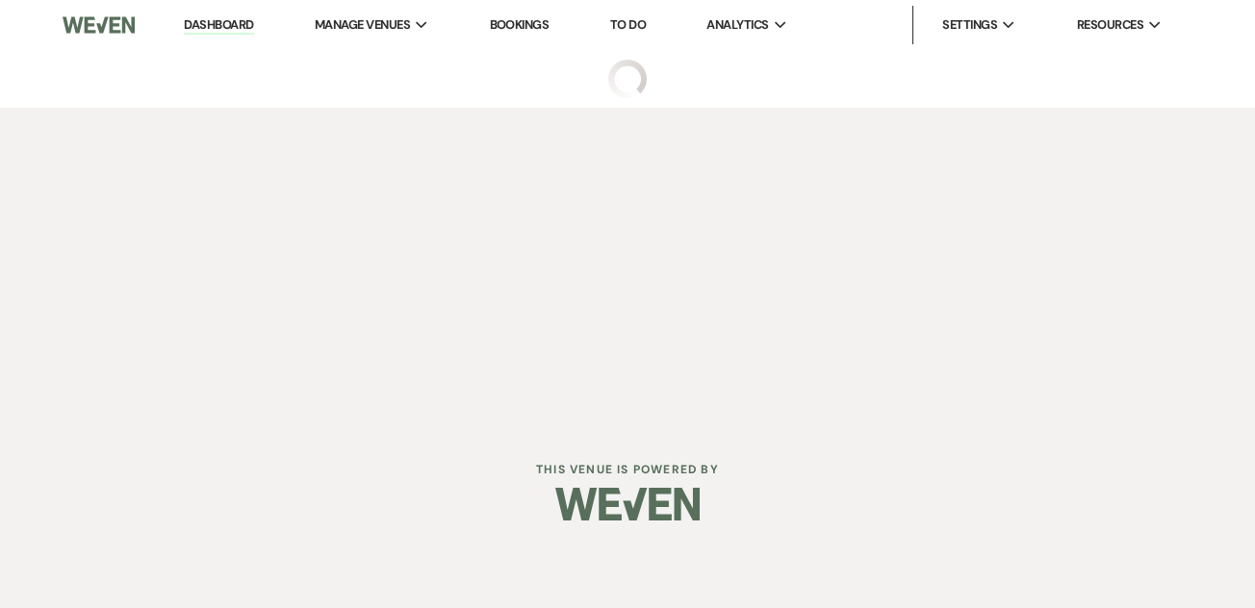
select select "3"
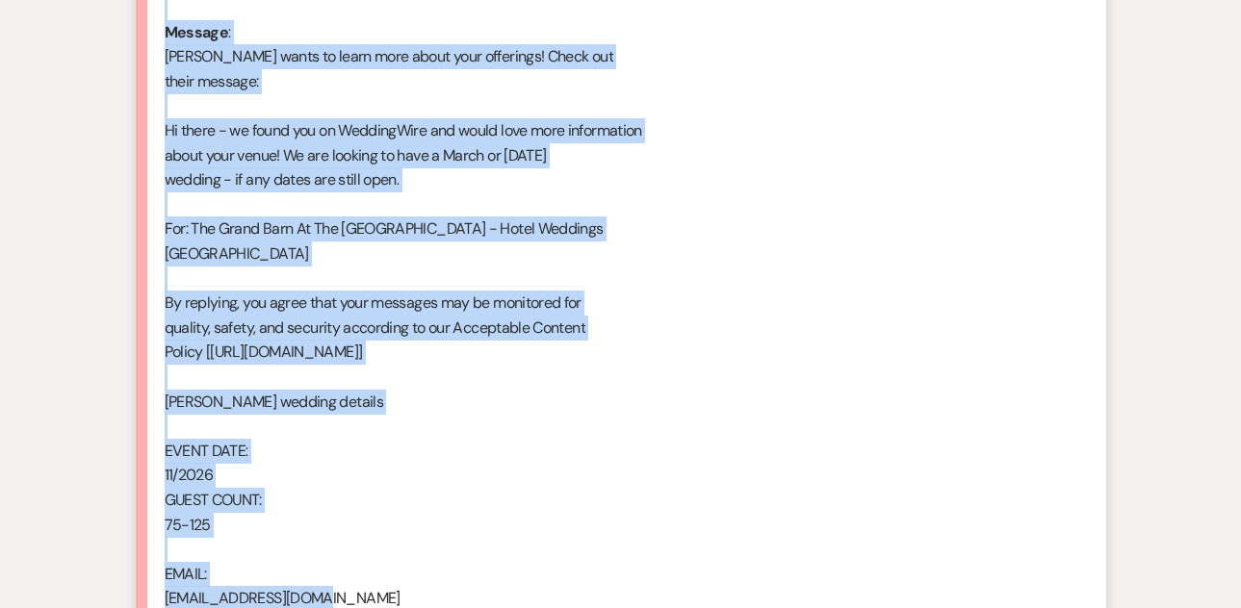
scroll to position [1127, 0]
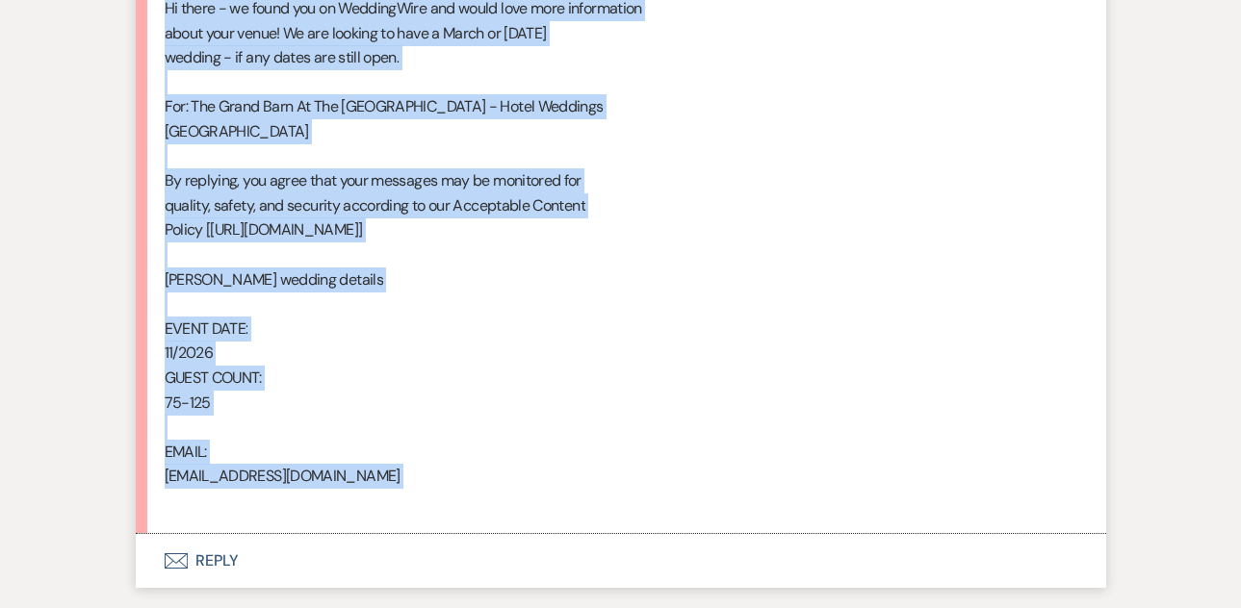
drag, startPoint x: 163, startPoint y: 229, endPoint x: 451, endPoint y: 497, distance: 393.0
click at [451, 497] on div "From : [PERSON_NAME] Event : [PERSON_NAME] Event Desired date : [DATE] Anticipa…" at bounding box center [621, 95] width 913 height 838
copy div "From : [PERSON_NAME] Event : [PERSON_NAME] Event Desired date : [DATE] Anticipa…"
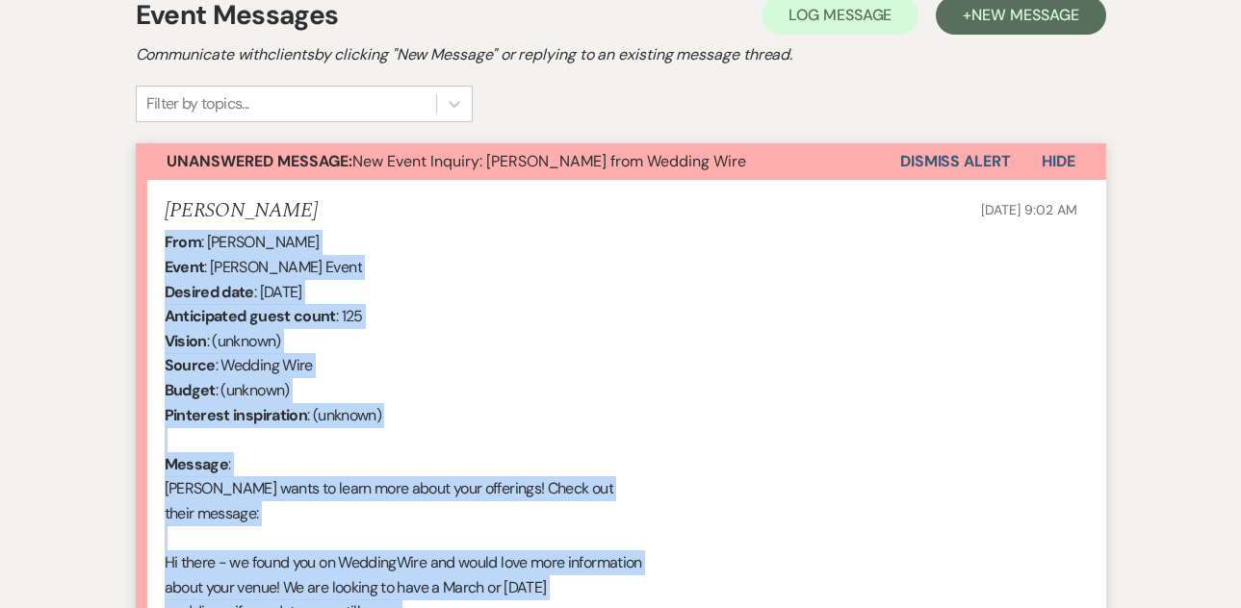
scroll to position [571, 0]
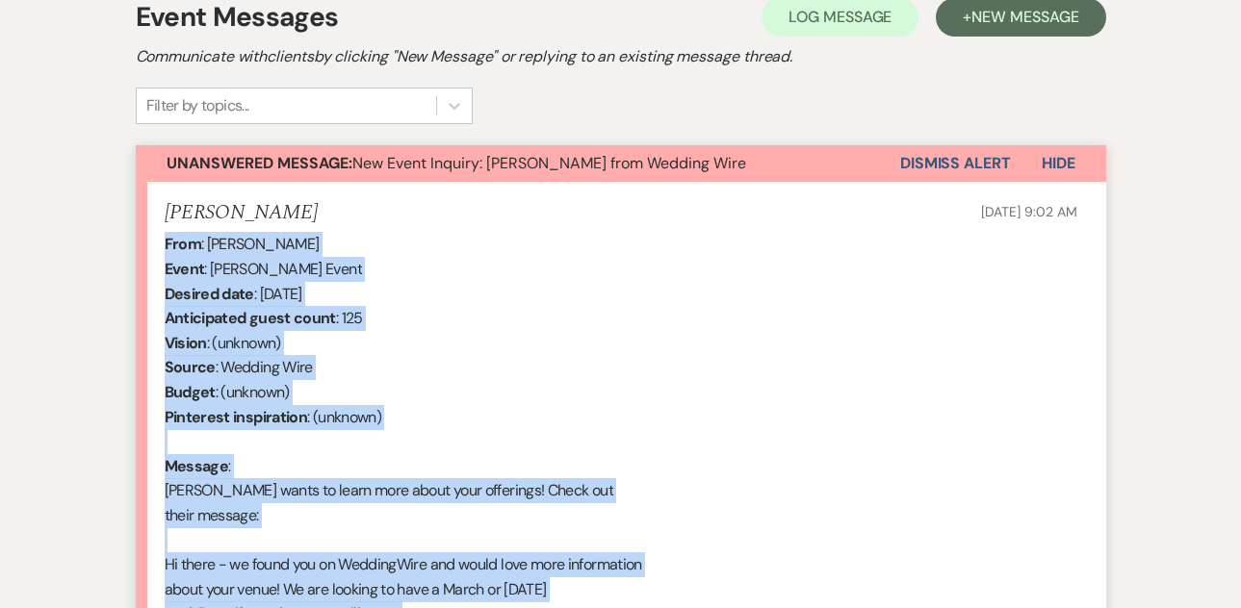
click at [912, 153] on button "Dismiss Alert" at bounding box center [955, 163] width 111 height 37
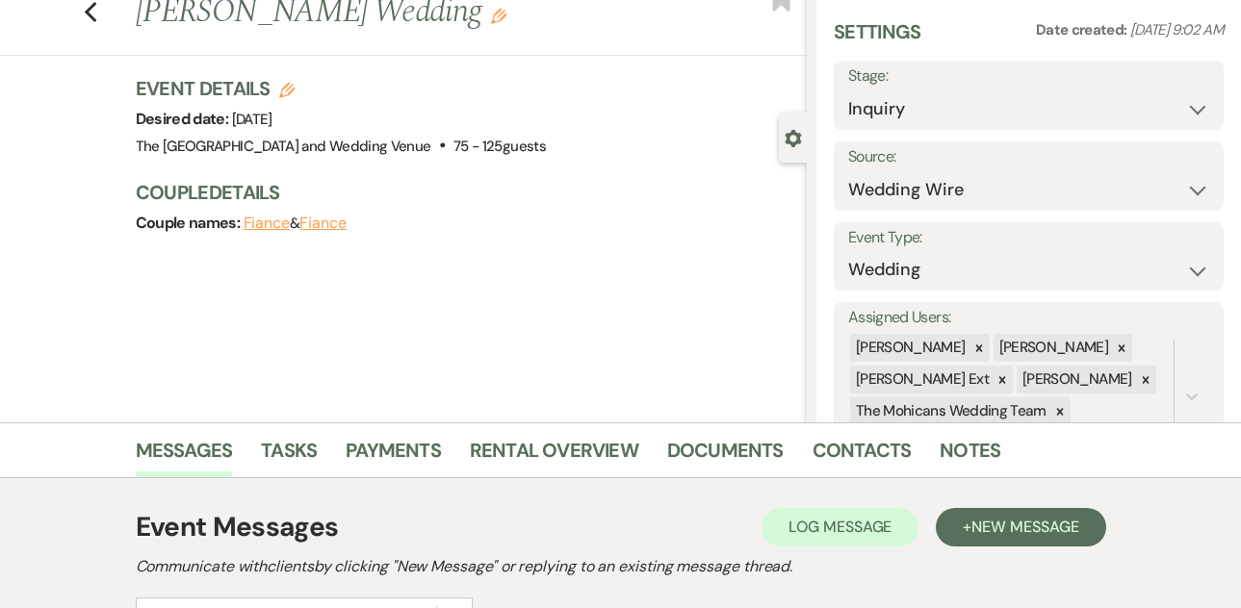
scroll to position [0, 0]
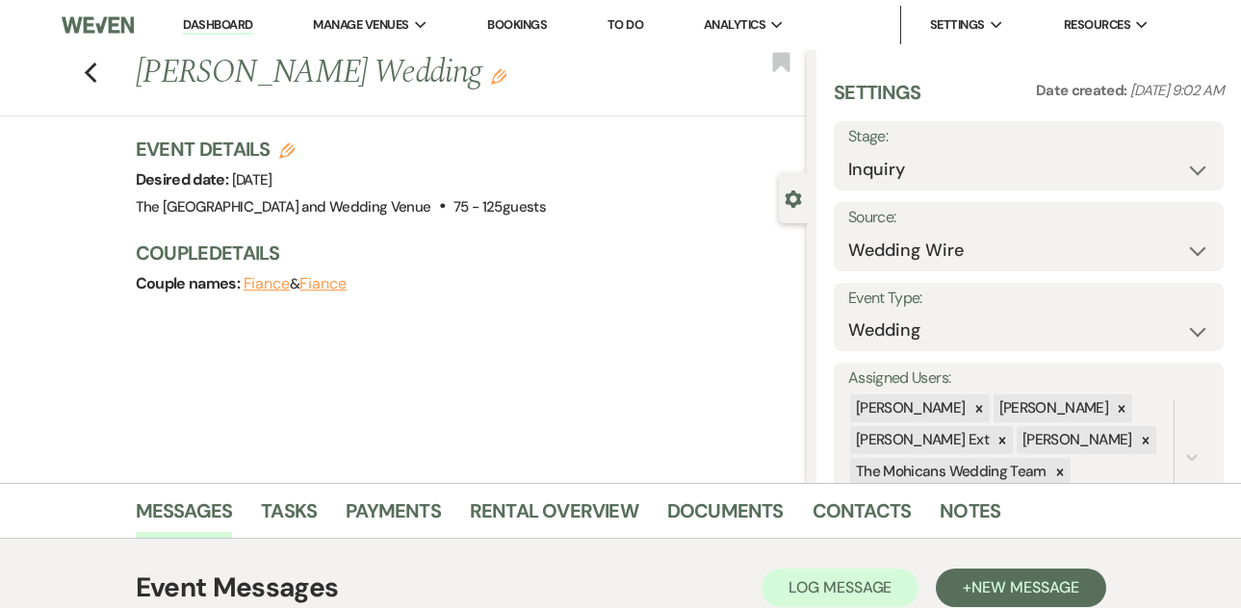
click at [212, 16] on link "Dashboard" at bounding box center [217, 25] width 69 height 18
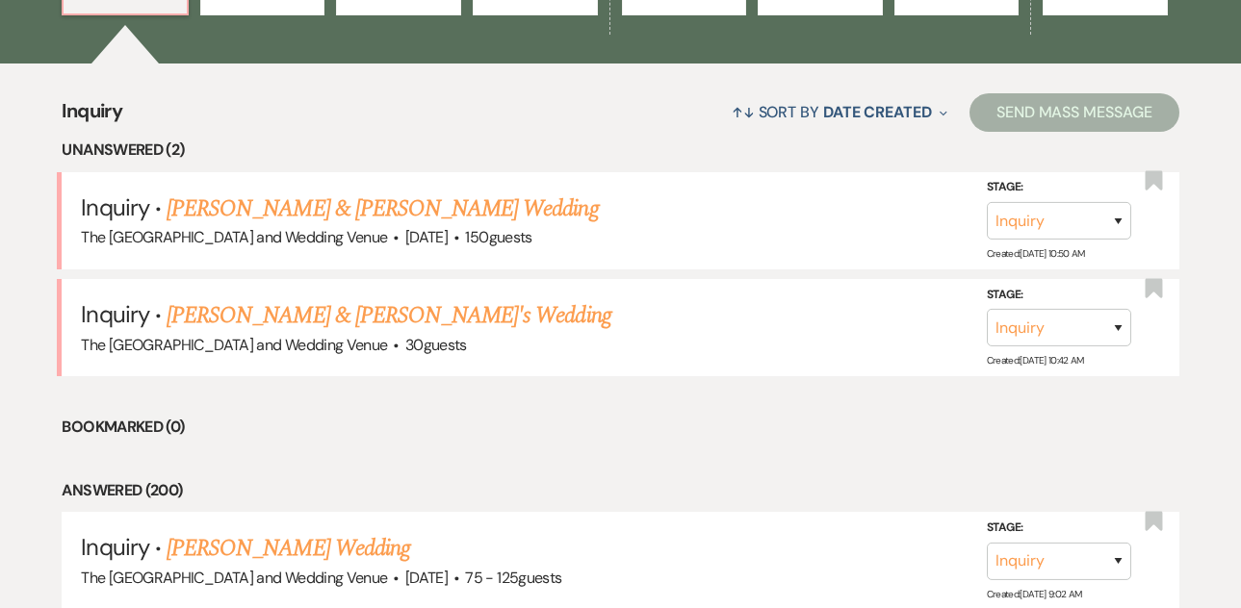
scroll to position [684, 0]
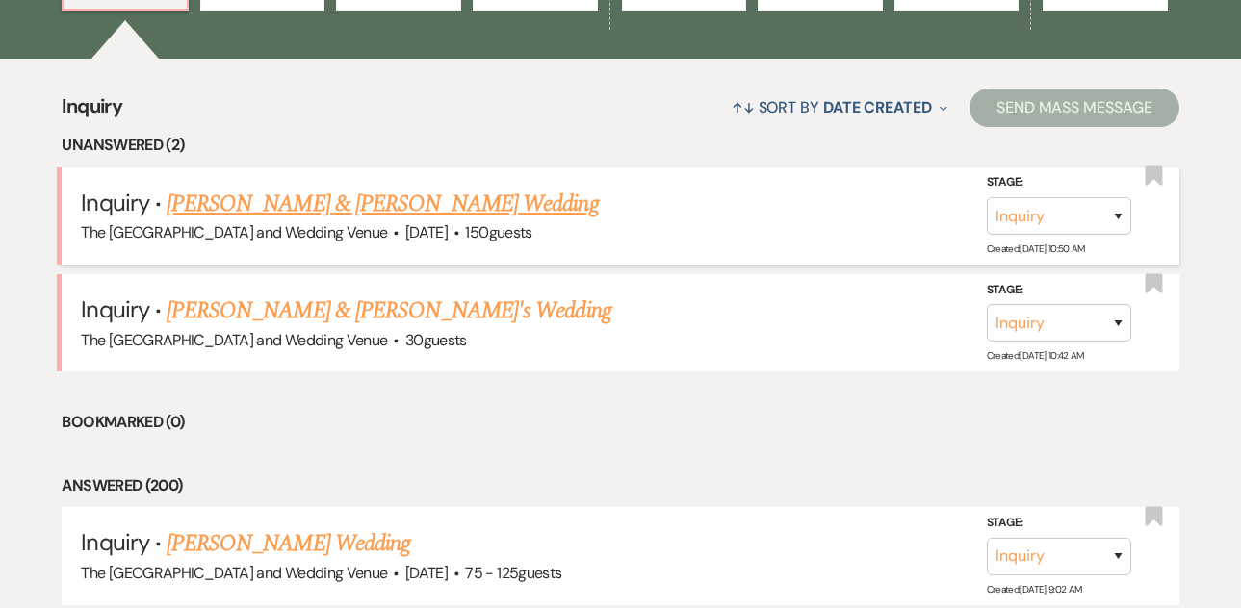
click at [422, 194] on link "[PERSON_NAME] & [PERSON_NAME] Wedding" at bounding box center [382, 204] width 431 height 35
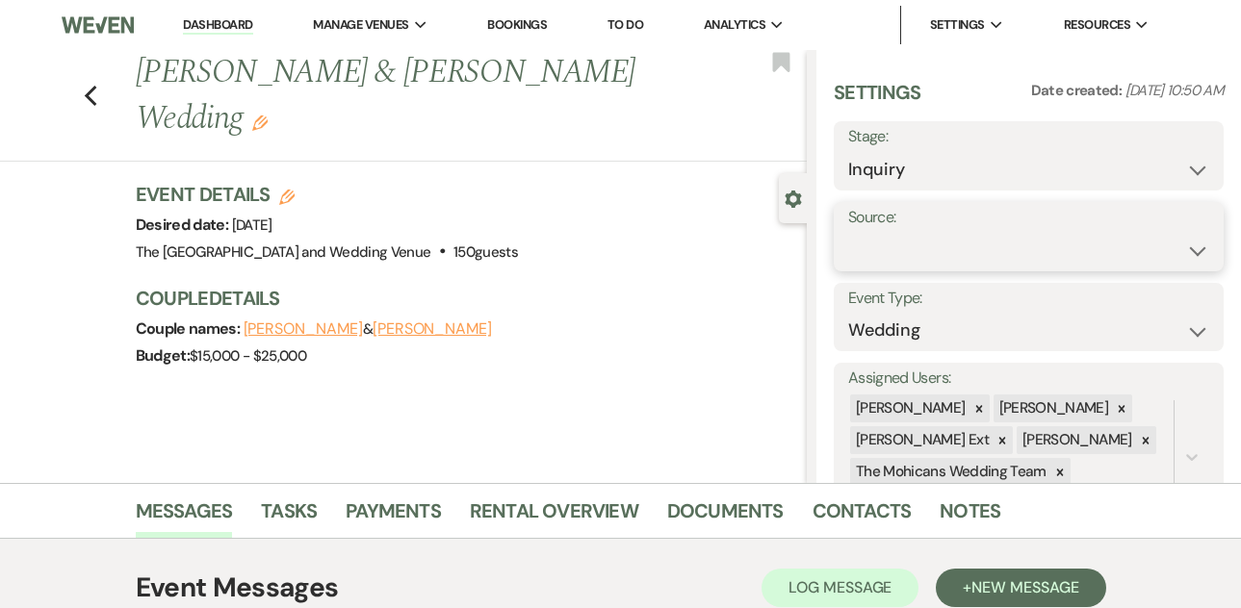
click at [1024, 246] on select "Weven Venue Website Instagram Facebook Pinterest Google The Knot Wedding Wire H…" at bounding box center [1028, 251] width 361 height 38
select select "5"
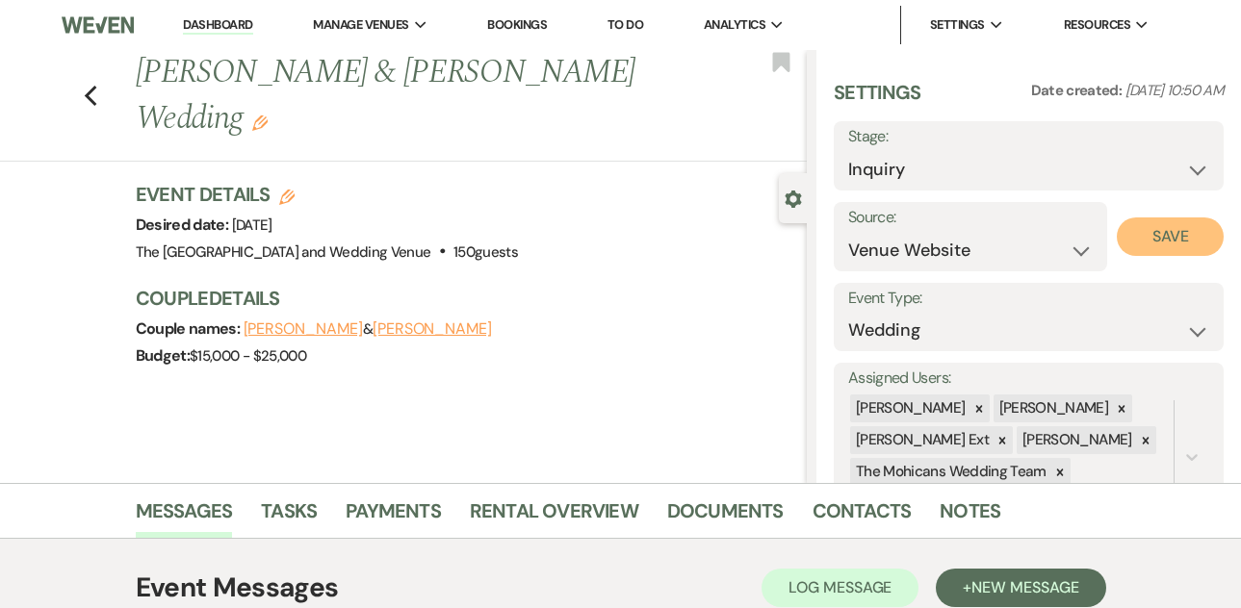
click at [1157, 237] on button "Save" at bounding box center [1170, 237] width 107 height 39
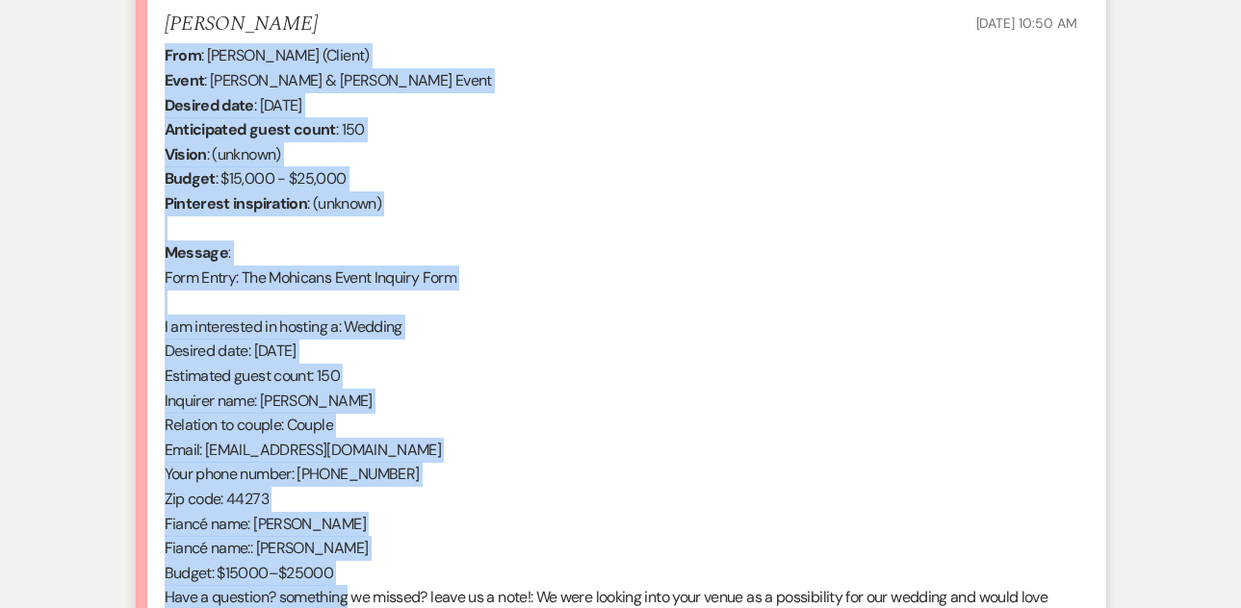
scroll to position [858, 0]
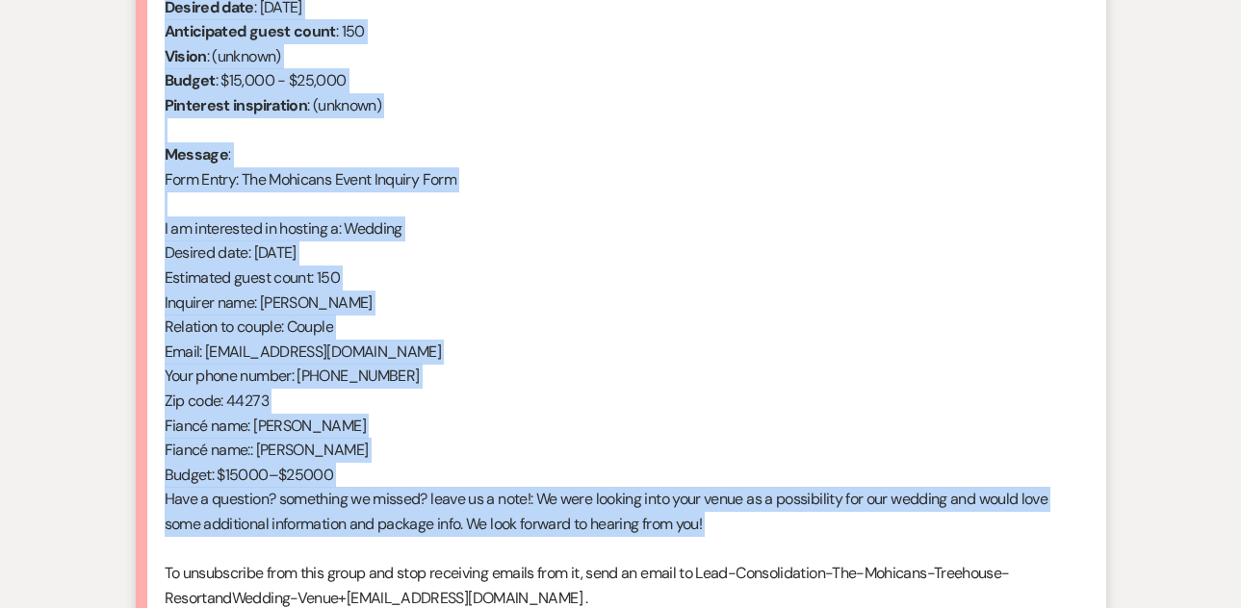
drag, startPoint x: 165, startPoint y: 228, endPoint x: 369, endPoint y: 540, distance: 372.7
click at [369, 540] on div "From : [PERSON_NAME] (Client) Event : [PERSON_NAME] & [PERSON_NAME] Event Desir…" at bounding box center [621, 290] width 913 height 690
copy div "From : [PERSON_NAME] (Client) Event : [PERSON_NAME] & [PERSON_NAME] Event Desir…"
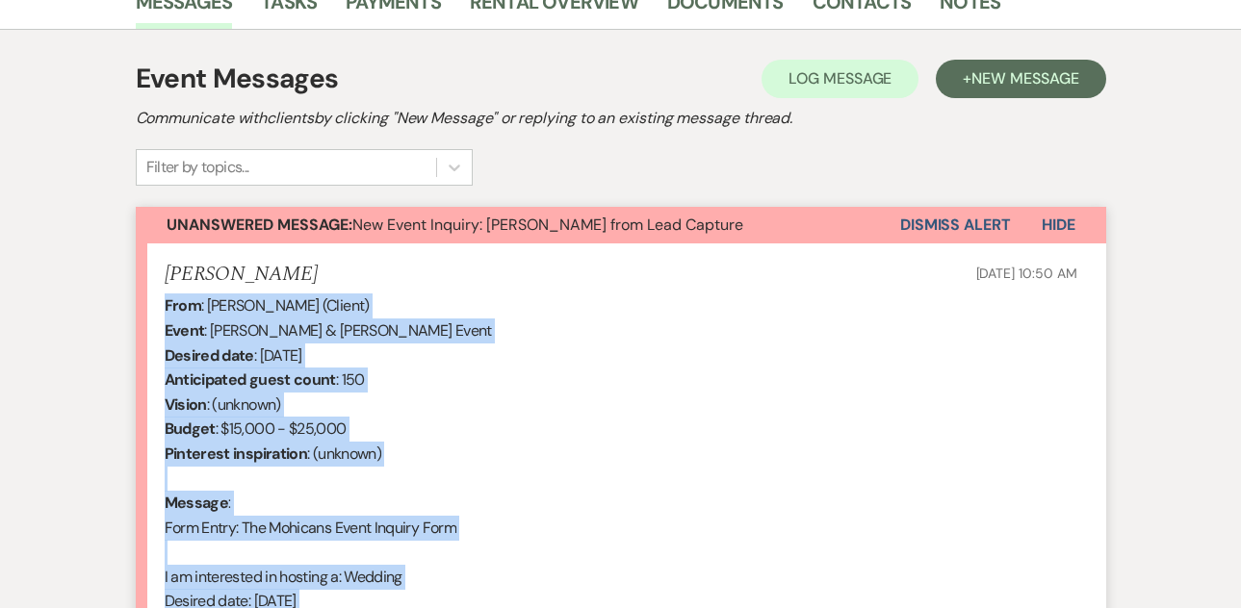
scroll to position [269, 0]
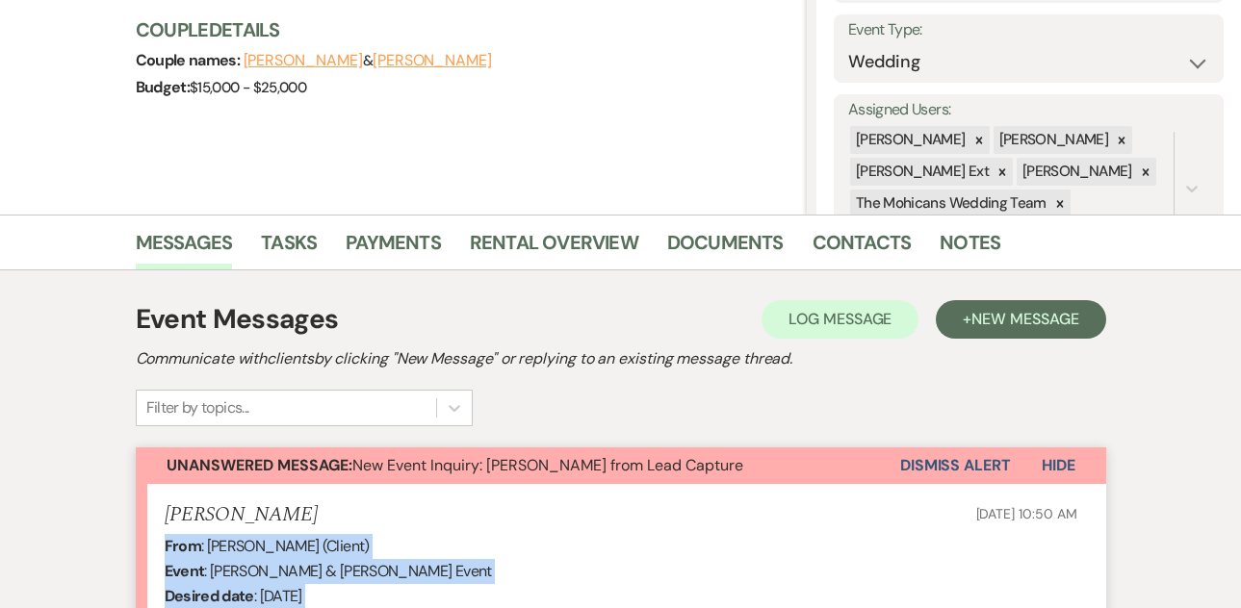
click at [941, 469] on button "Dismiss Alert" at bounding box center [955, 466] width 111 height 37
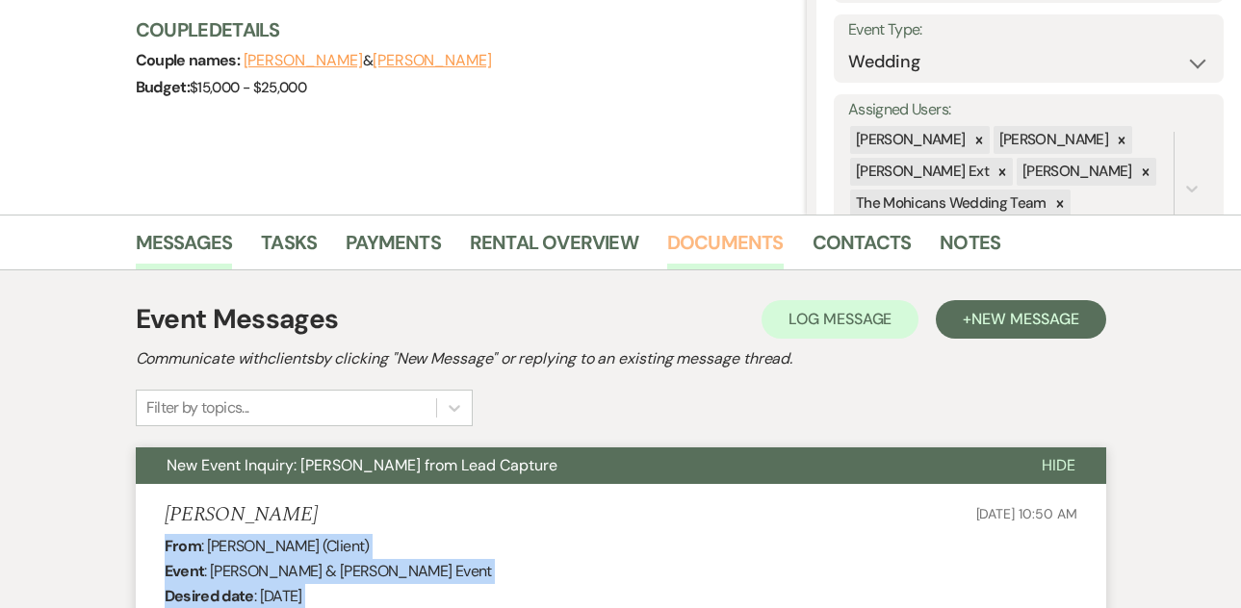
scroll to position [0, 0]
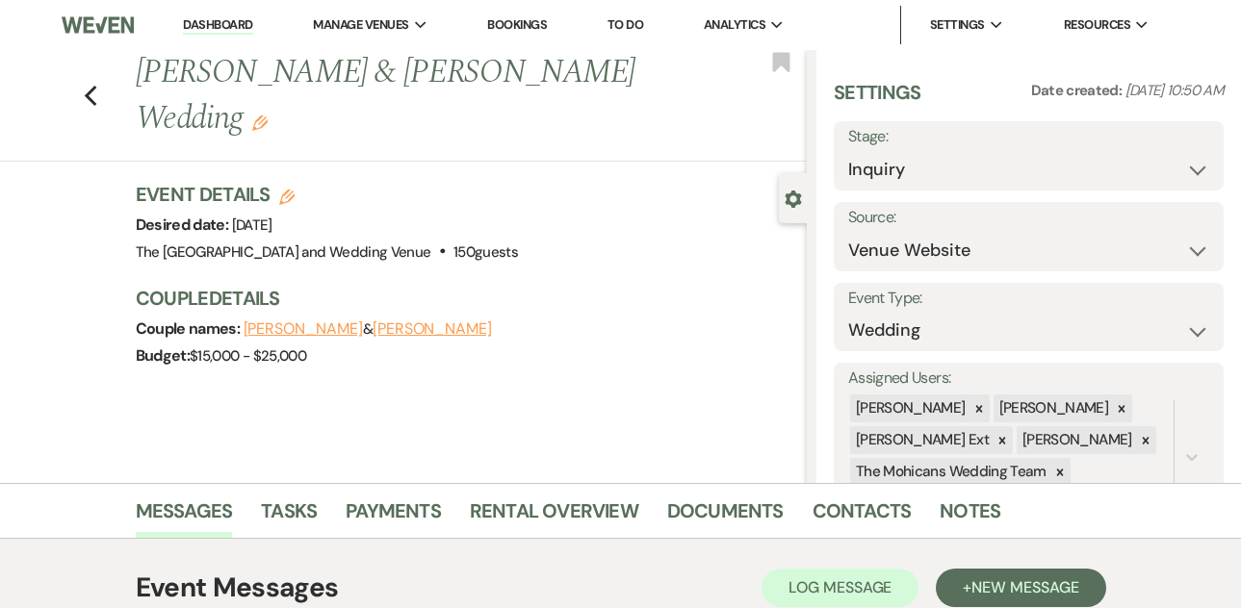
click at [219, 29] on link "Dashboard" at bounding box center [217, 25] width 69 height 18
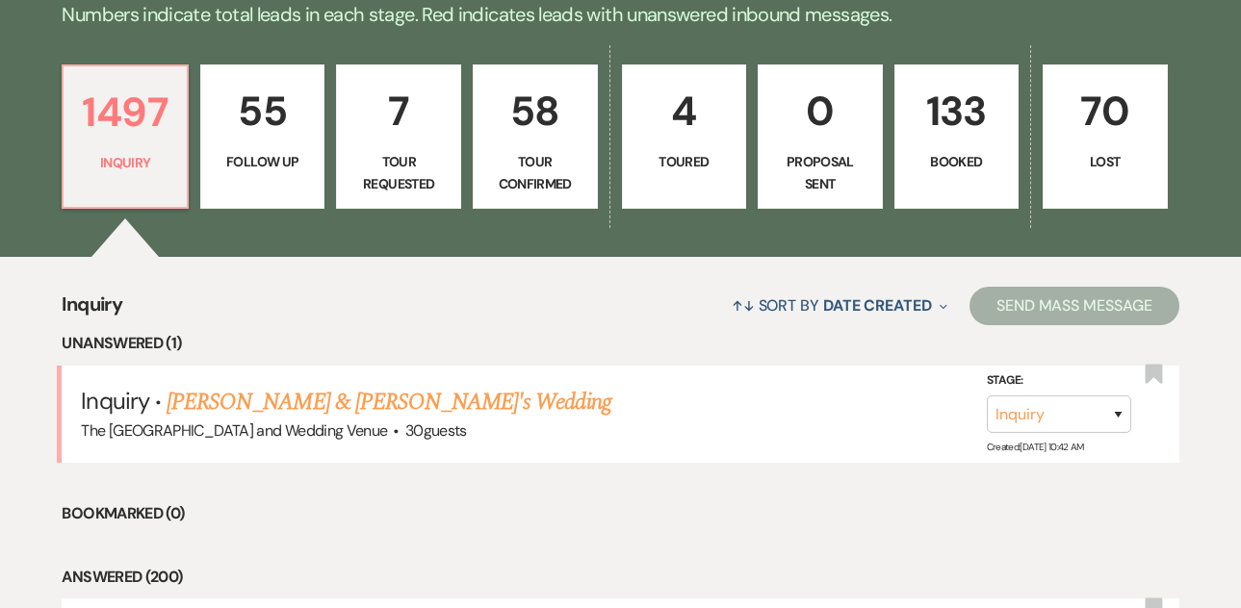
scroll to position [512, 0]
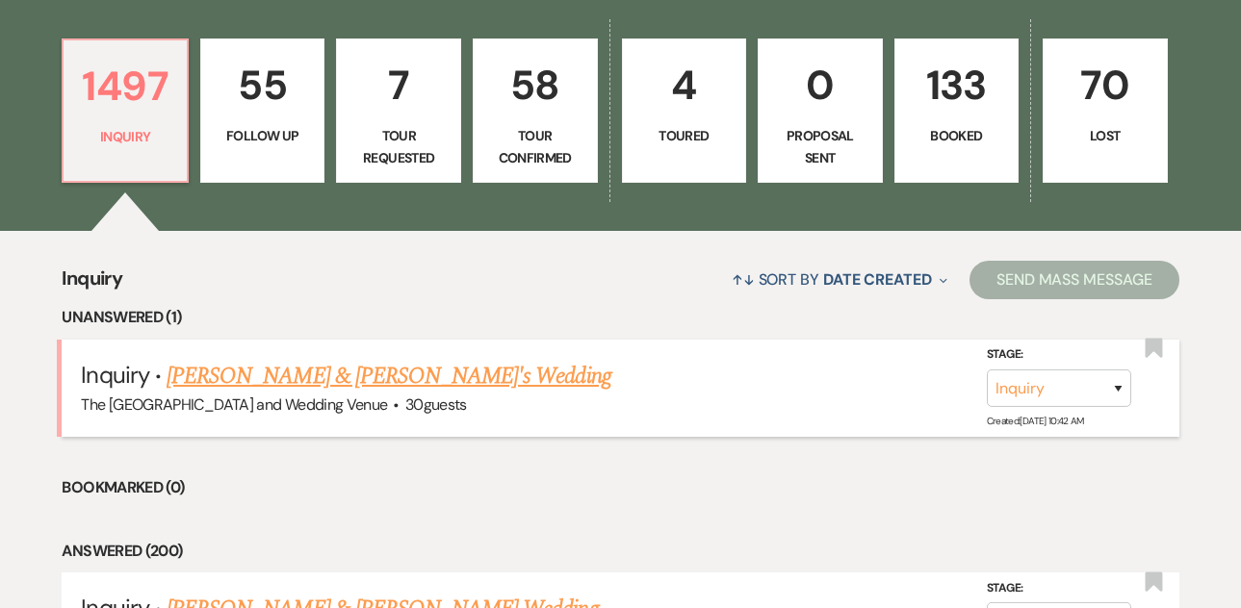
click at [361, 386] on link "[PERSON_NAME] & [PERSON_NAME]'s Wedding" at bounding box center [389, 376] width 445 height 35
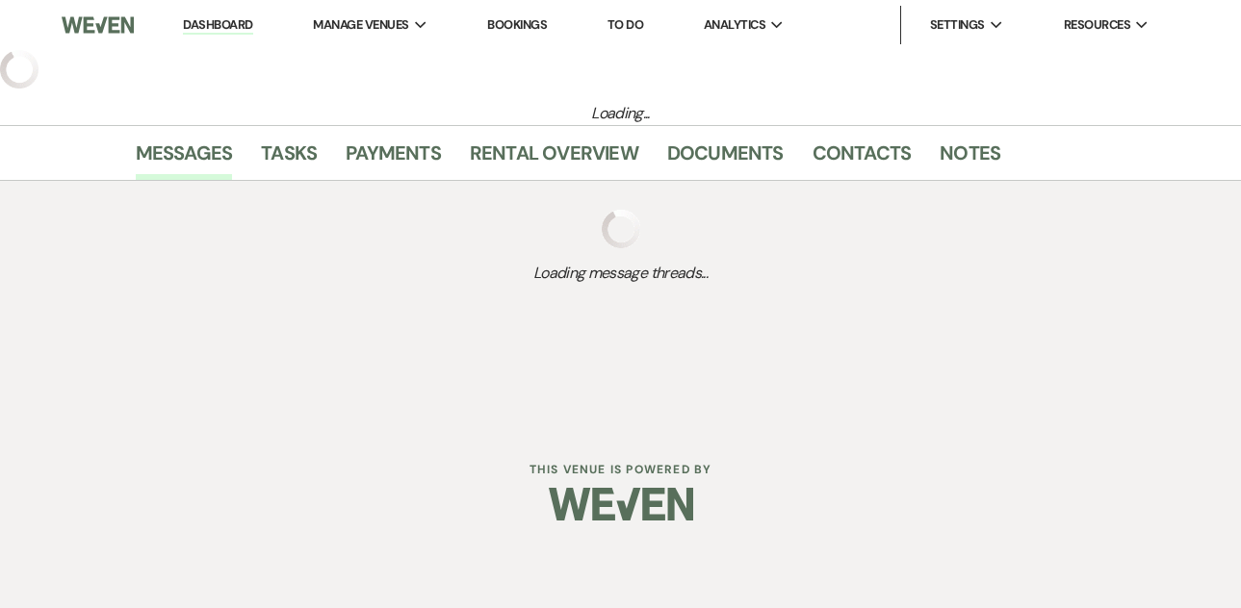
select select "17"
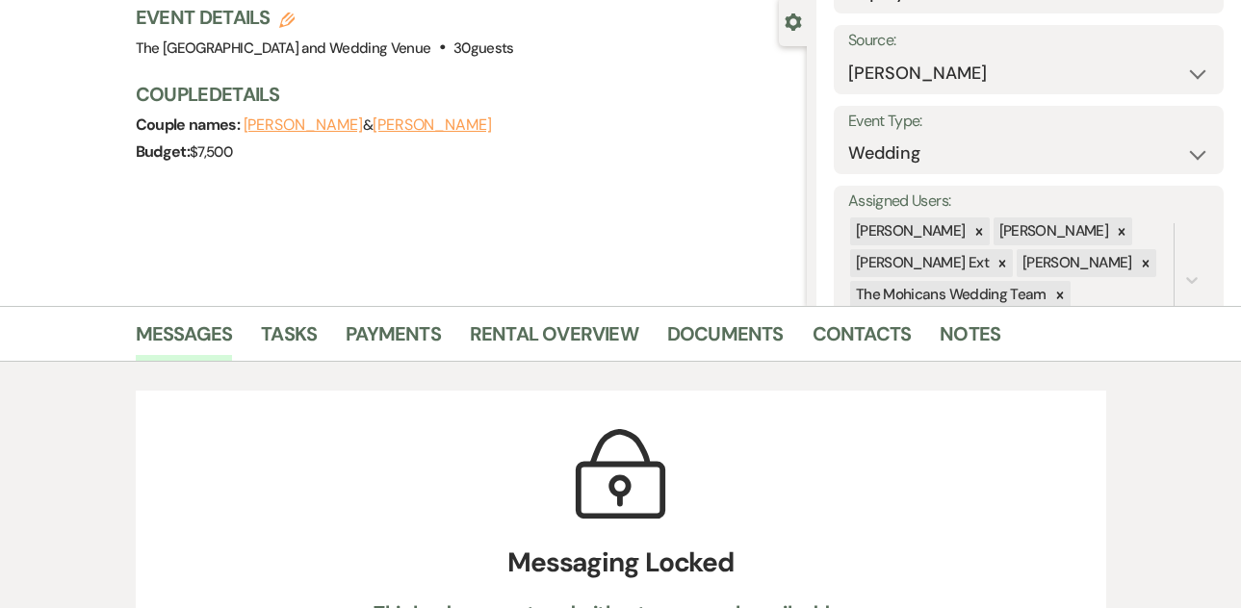
scroll to position [210, 0]
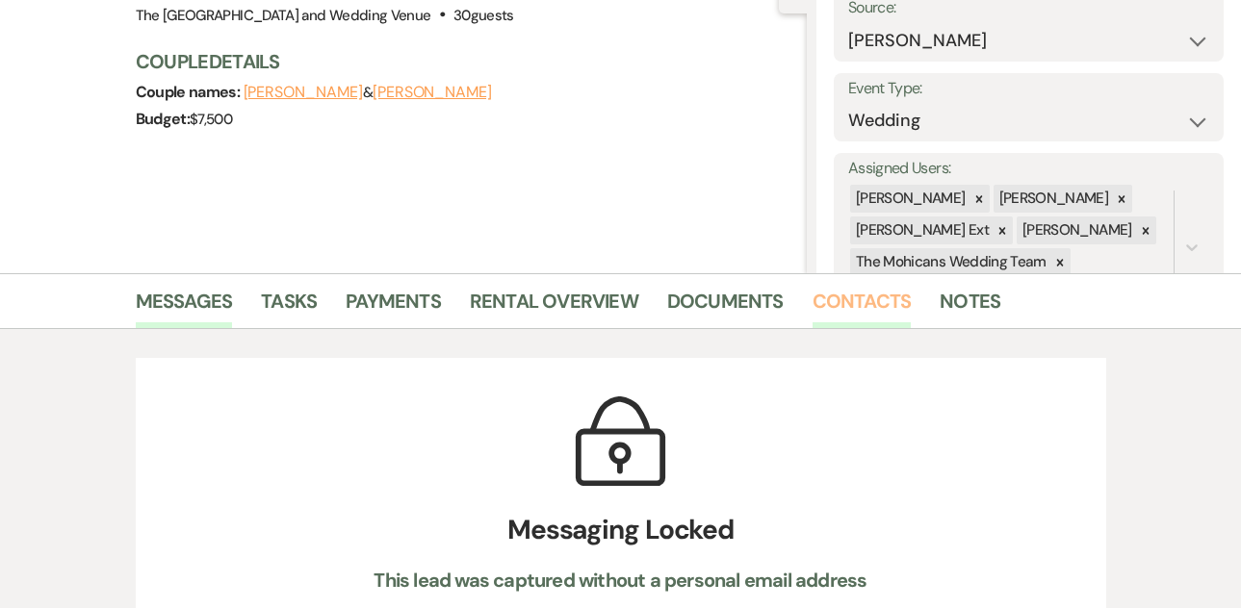
click at [855, 301] on link "Contacts" at bounding box center [861, 307] width 99 height 42
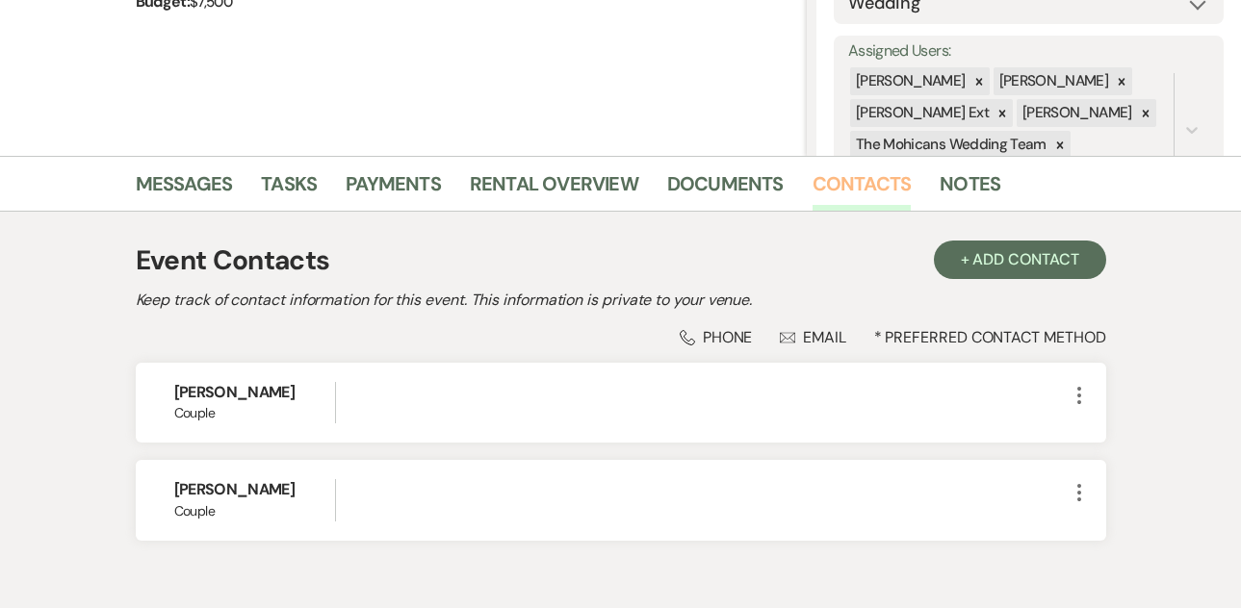
scroll to position [373, 0]
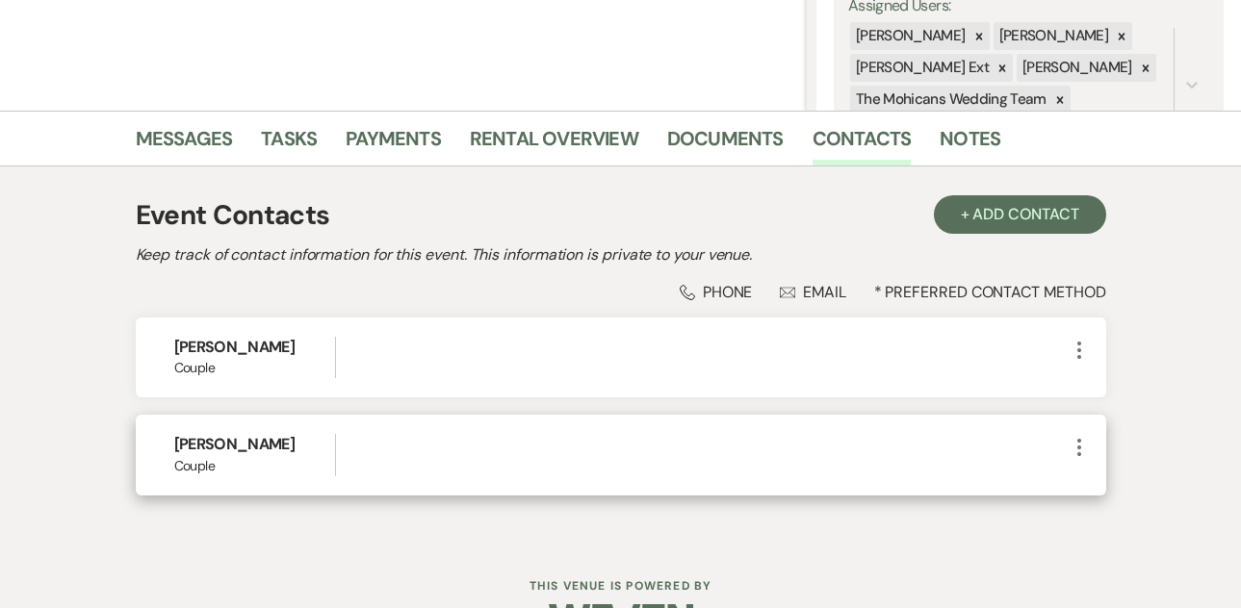
click at [1074, 441] on icon "More" at bounding box center [1079, 447] width 23 height 23
click at [1119, 480] on button "Pencil Edit" at bounding box center [1125, 485] width 115 height 33
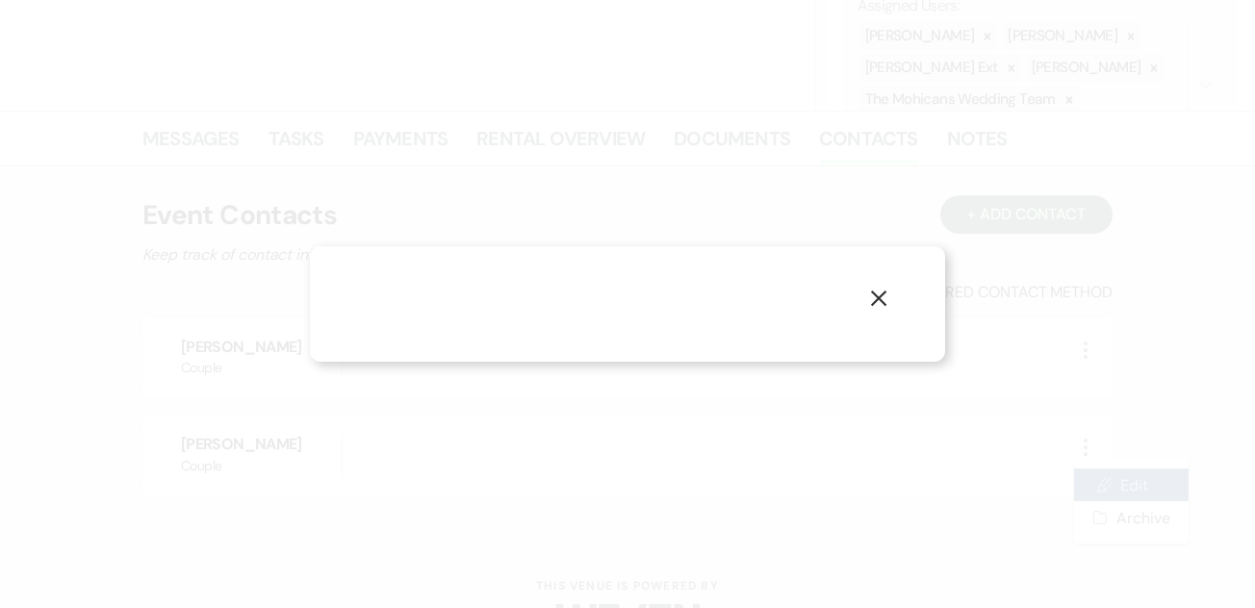
select select "1"
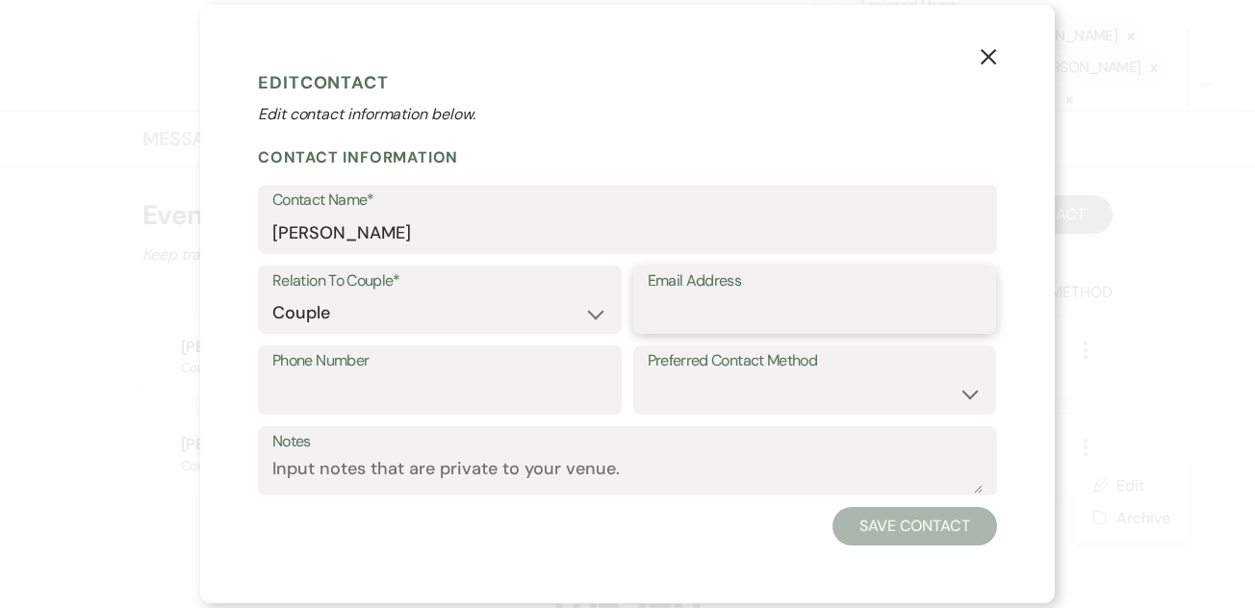
click at [805, 314] on input "Email Address" at bounding box center [815, 314] width 335 height 38
paste input "[EMAIL_ADDRESS][DOMAIN_NAME]"
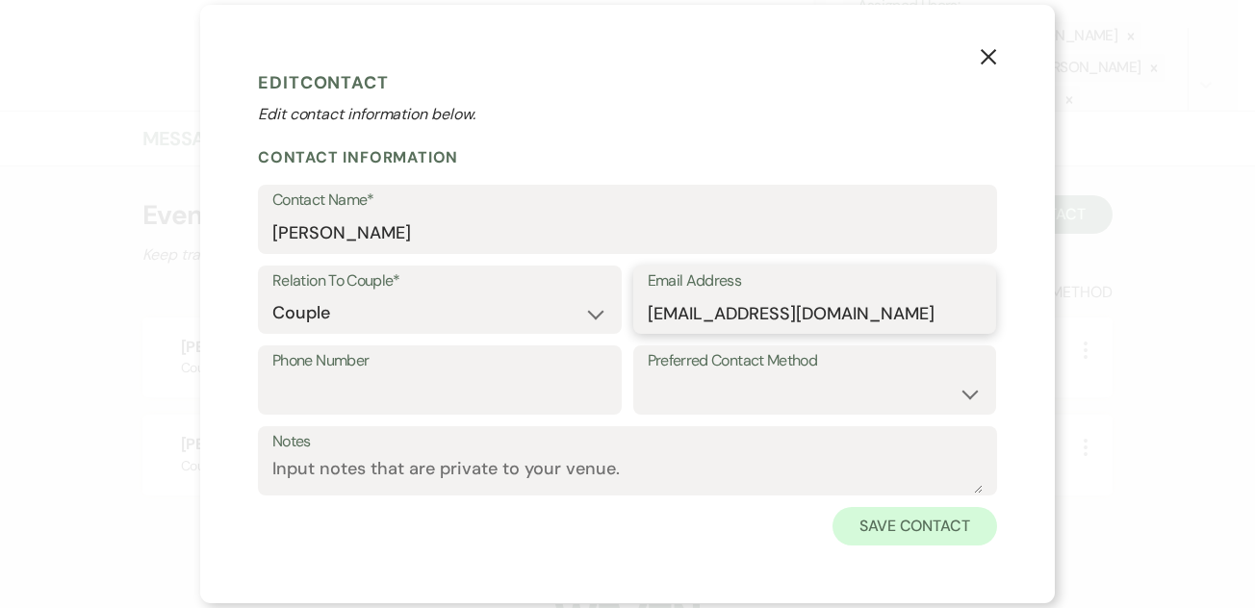
type input "[EMAIL_ADDRESS][DOMAIN_NAME]"
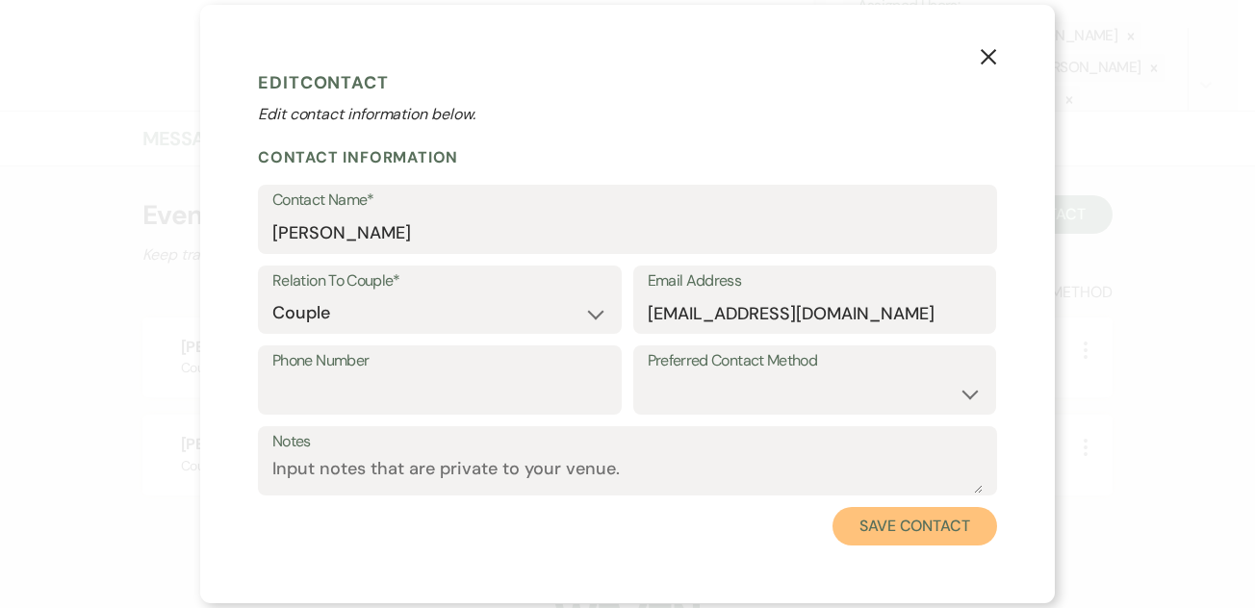
click at [889, 527] on button "Save Contact" at bounding box center [915, 526] width 165 height 39
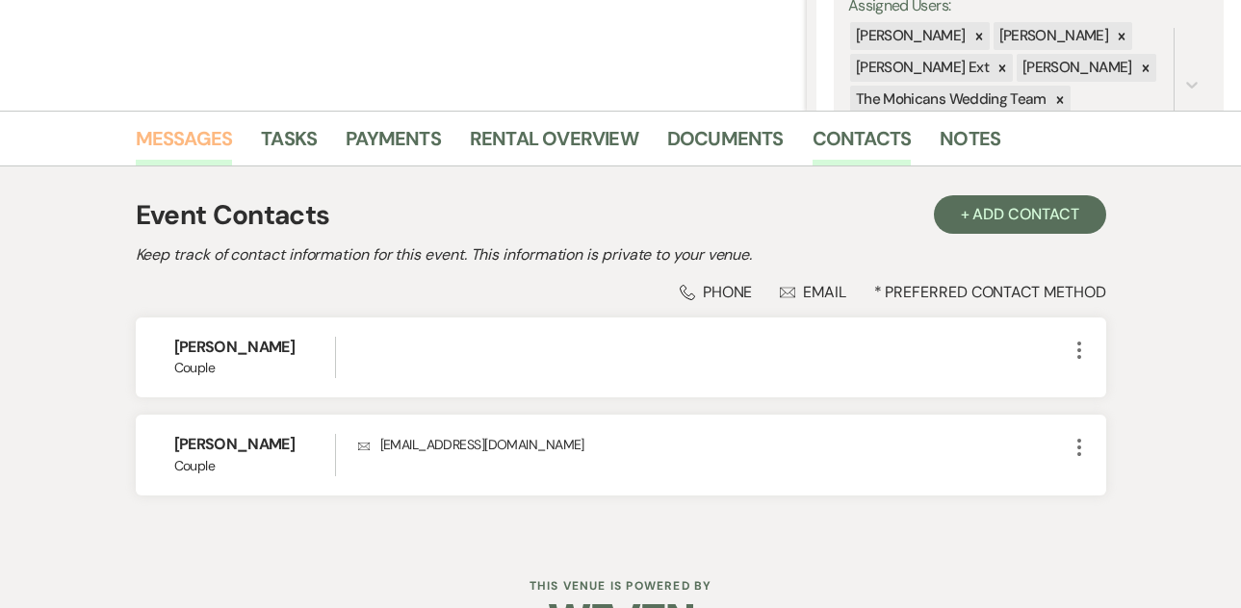
click at [193, 135] on link "Messages" at bounding box center [184, 144] width 97 height 42
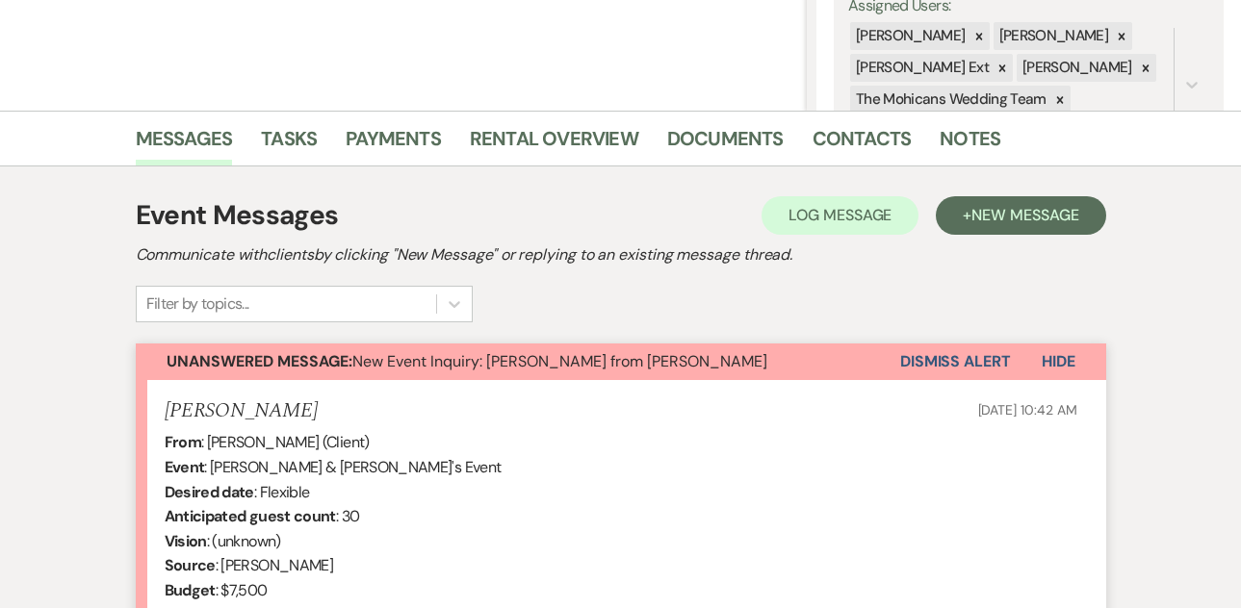
click at [908, 356] on button "Dismiss Alert" at bounding box center [955, 362] width 111 height 37
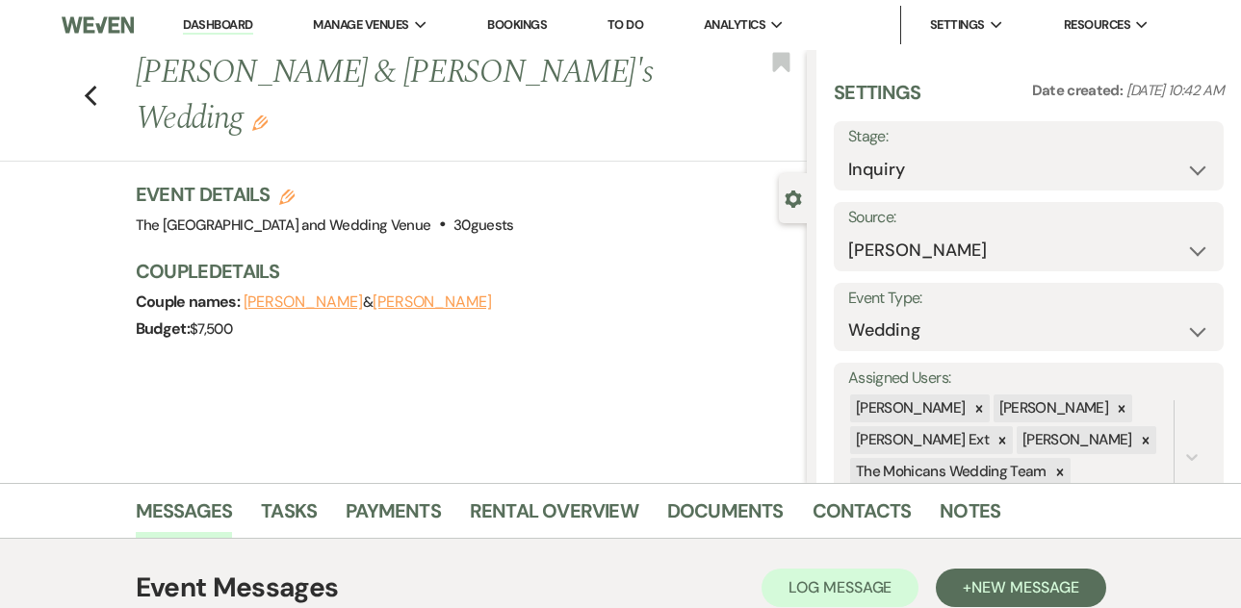
click at [211, 22] on link "Dashboard" at bounding box center [217, 25] width 69 height 18
